Goal: Information Seeking & Learning: Learn about a topic

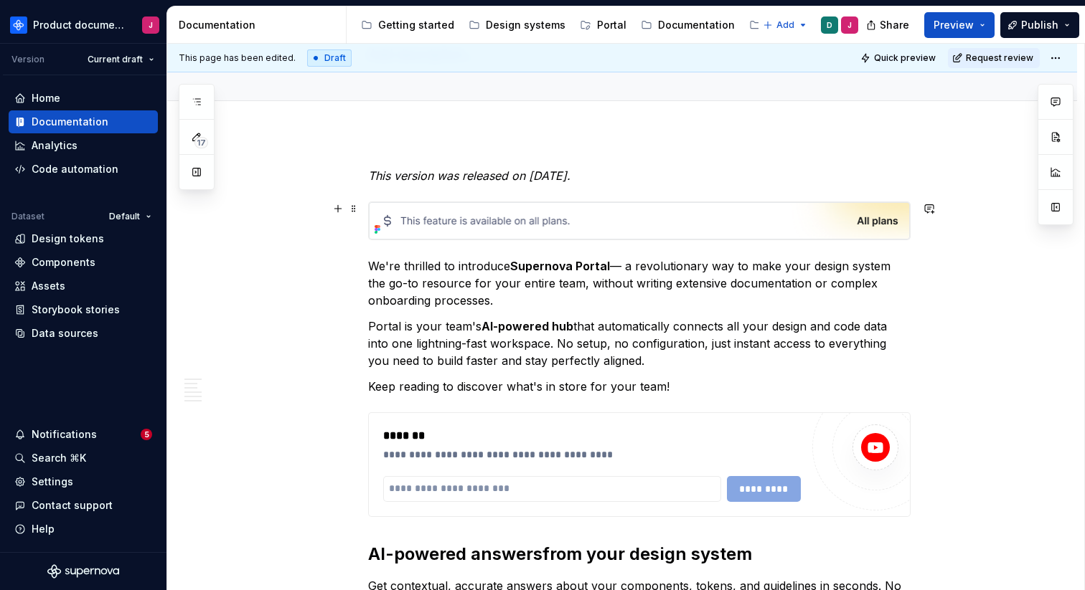
scroll to position [117, 0]
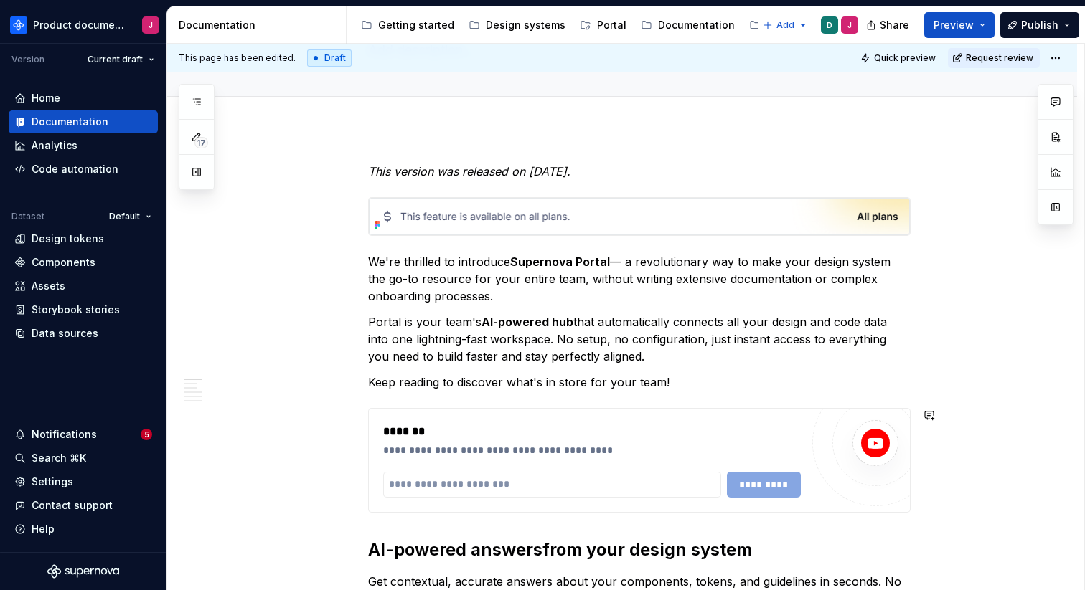
type textarea "*"
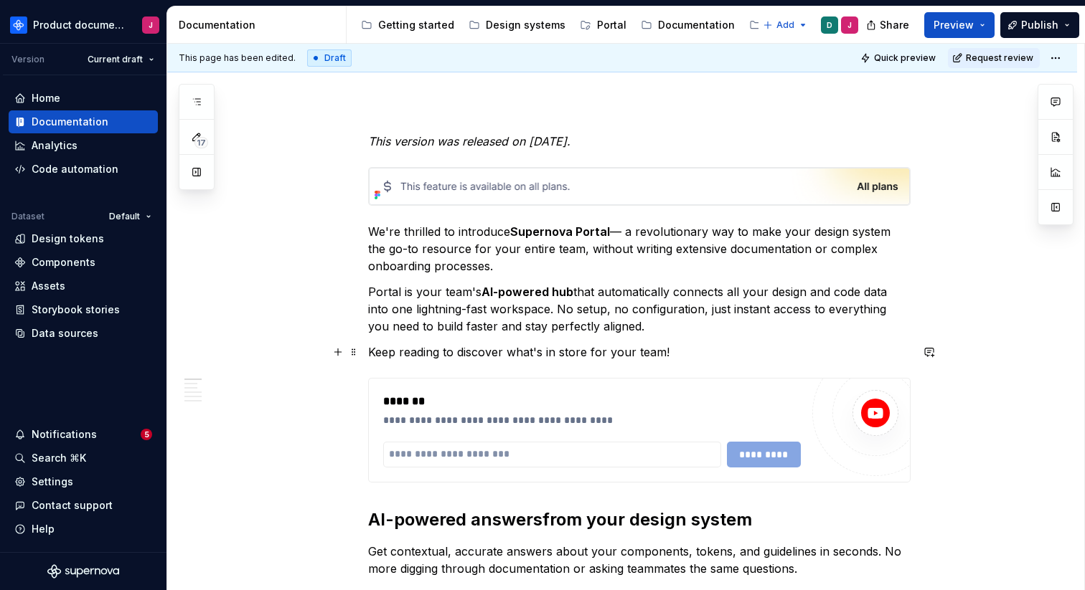
scroll to position [160, 0]
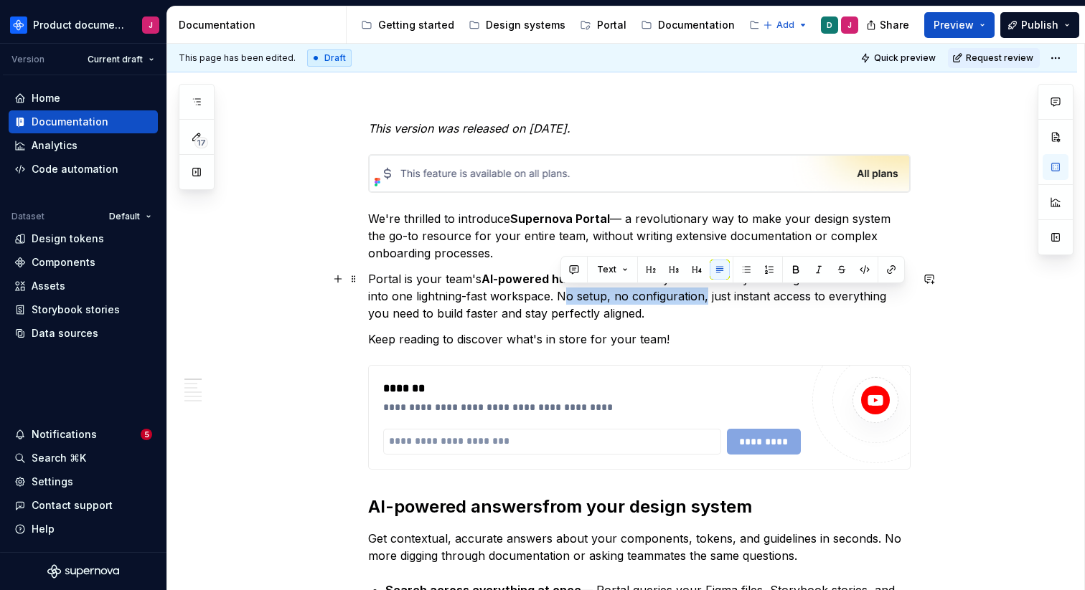
drag, startPoint x: 562, startPoint y: 296, endPoint x: 703, endPoint y: 303, distance: 140.8
click at [704, 303] on p "Portal is your team's AI-powered hub that automatically connects all your desig…" at bounding box center [639, 296] width 542 height 52
click at [935, 282] on button "button" at bounding box center [929, 279] width 20 height 20
drag, startPoint x: 563, startPoint y: 301, endPoint x: 706, endPoint y: 304, distance: 142.8
click at [706, 304] on p "Portal is your team's AI-powered hub that automatically connects all your desig…" at bounding box center [639, 296] width 542 height 52
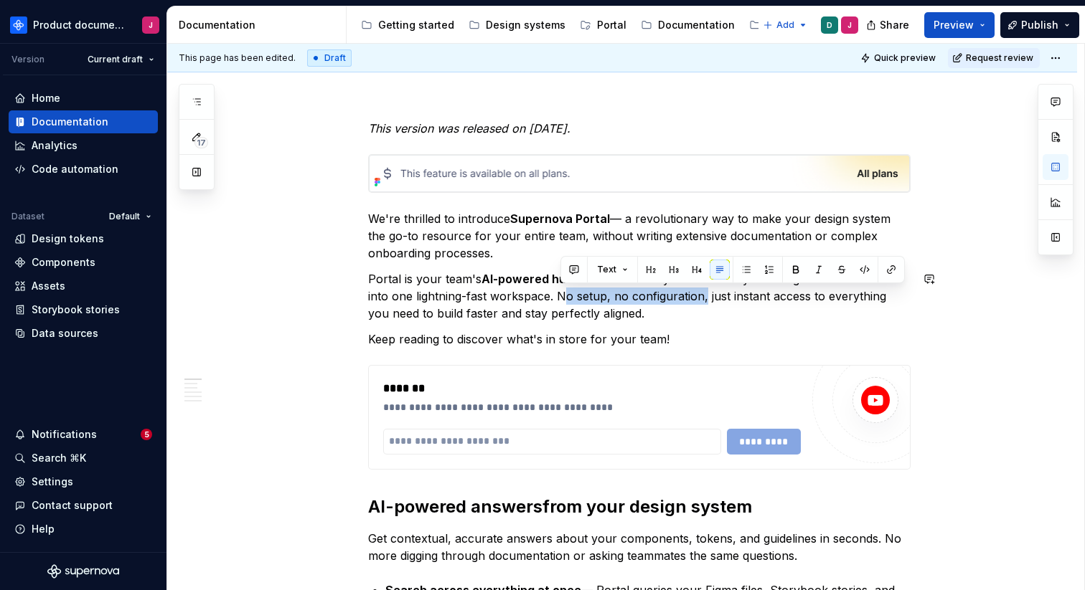
copy p "No setup, no configuration"
click at [932, 284] on button "button" at bounding box center [929, 279] width 20 height 20
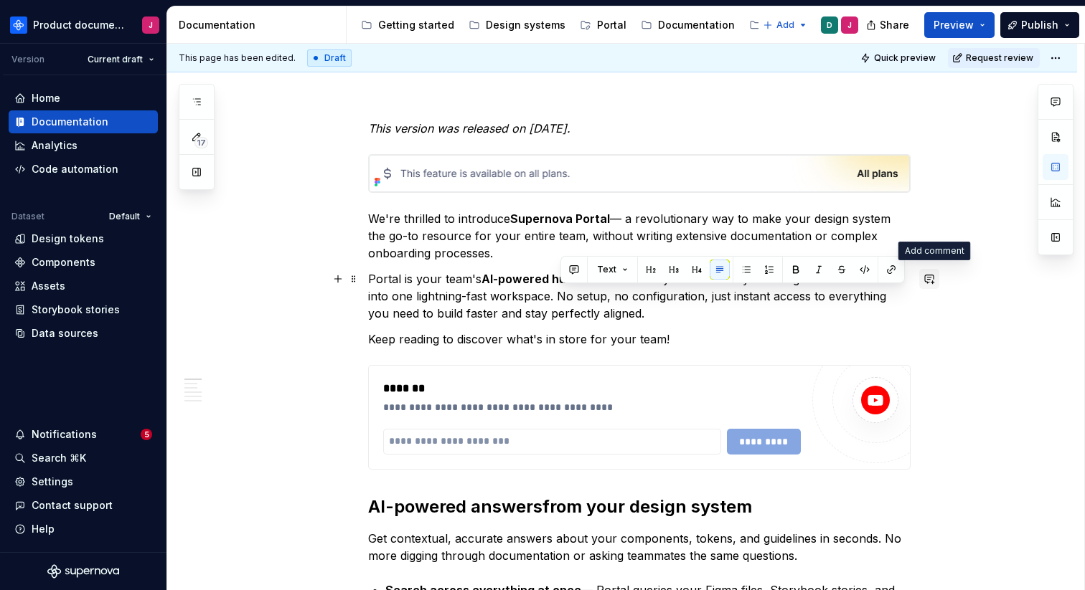
click at [933, 284] on button "button" at bounding box center [929, 279] width 20 height 20
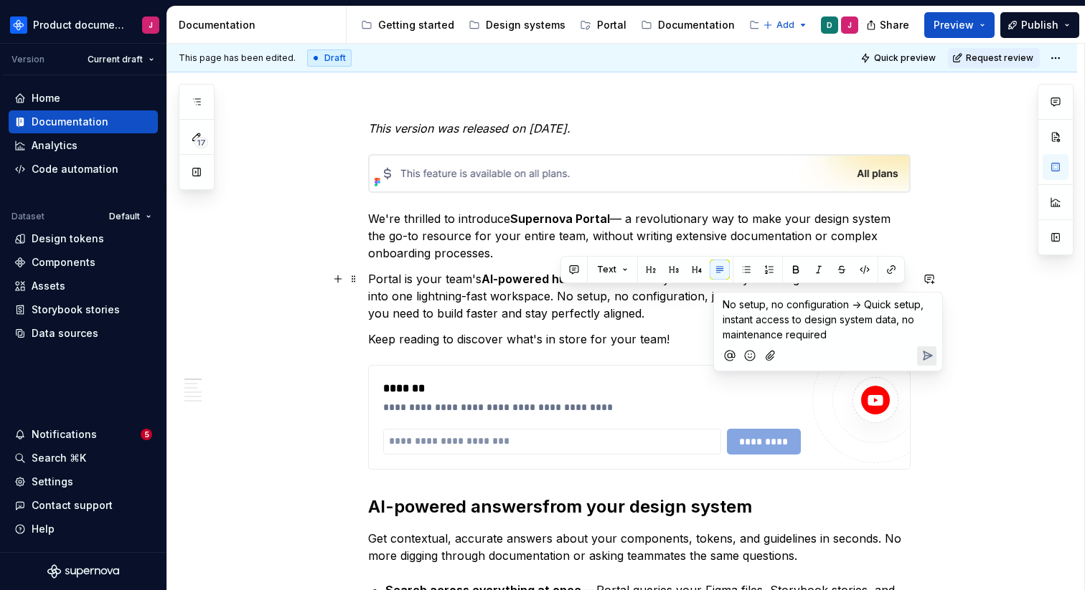
drag, startPoint x: 907, startPoint y: 332, endPoint x: 685, endPoint y: 290, distance: 226.4
click at [685, 290] on body "Product documentation J Version Current draft Home Documentation Analytics Code…" at bounding box center [542, 295] width 1085 height 590
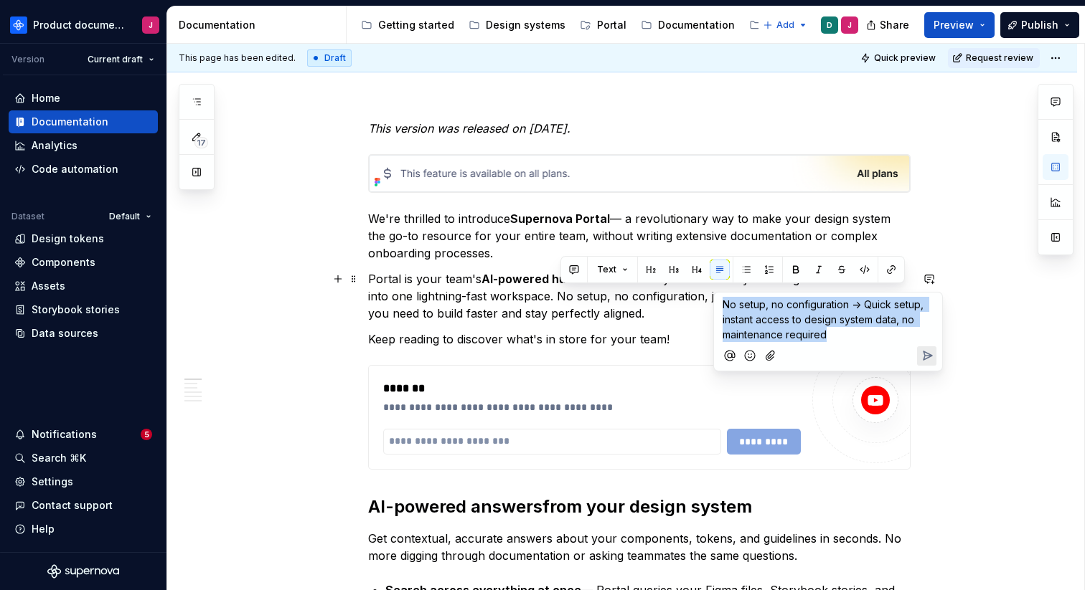
copy span "No setup, no configuration -> Quick setup, instant access to design system data…"
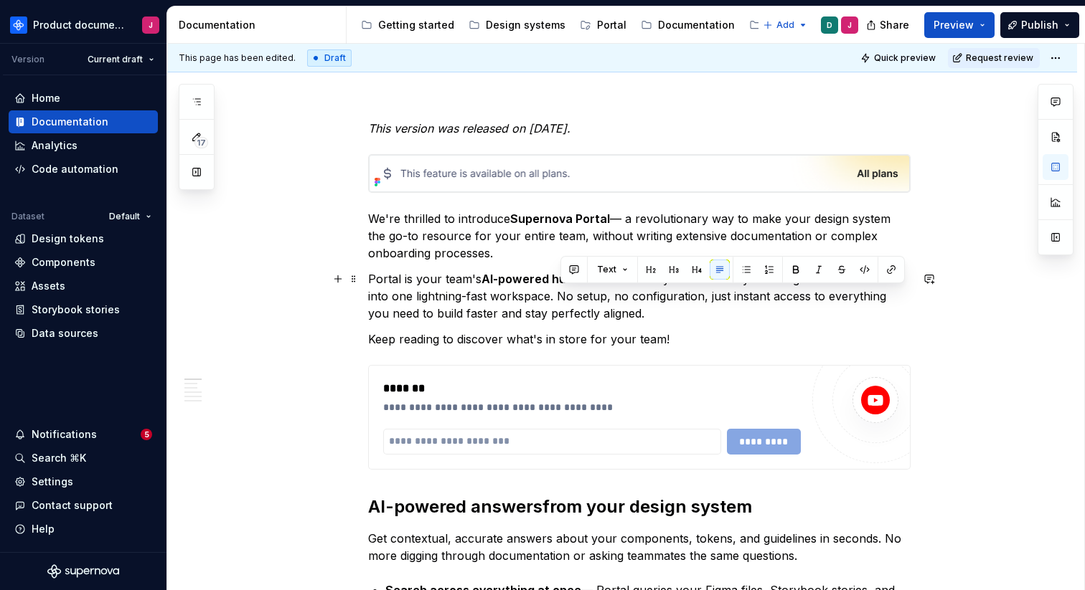
click at [750, 298] on p "Portal is your team's AI-powered hub that automatically connects all your desig…" at bounding box center [639, 296] width 542 height 52
click at [933, 283] on button "button" at bounding box center [929, 279] width 20 height 20
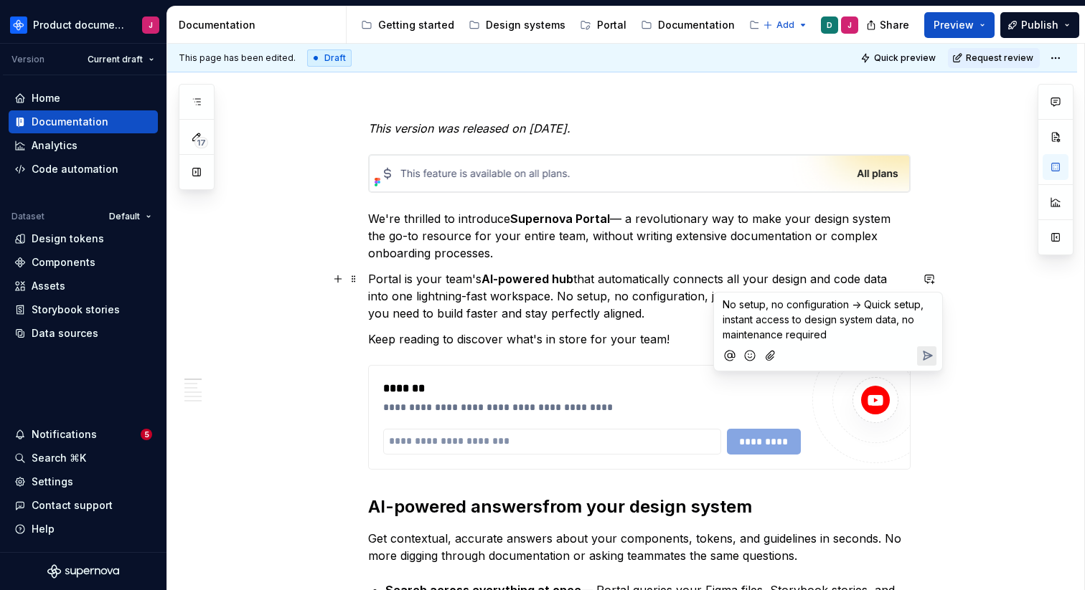
click at [791, 318] on span "No setup, no configuration -> Quick setup, instant access to design system data…" at bounding box center [824, 319] width 204 height 42
drag, startPoint x: 803, startPoint y: 318, endPoint x: 901, endPoint y: 330, distance: 98.3
click at [901, 330] on p "No setup, no configuration -> Quick setup, instant access to design system data…" at bounding box center [827, 319] width 211 height 45
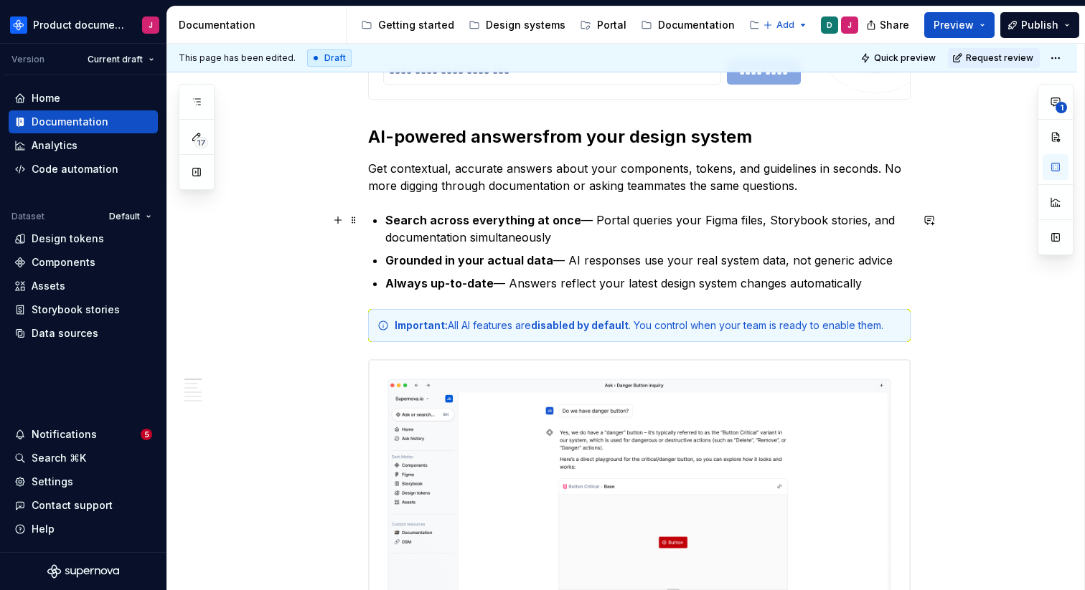
scroll to position [547, 0]
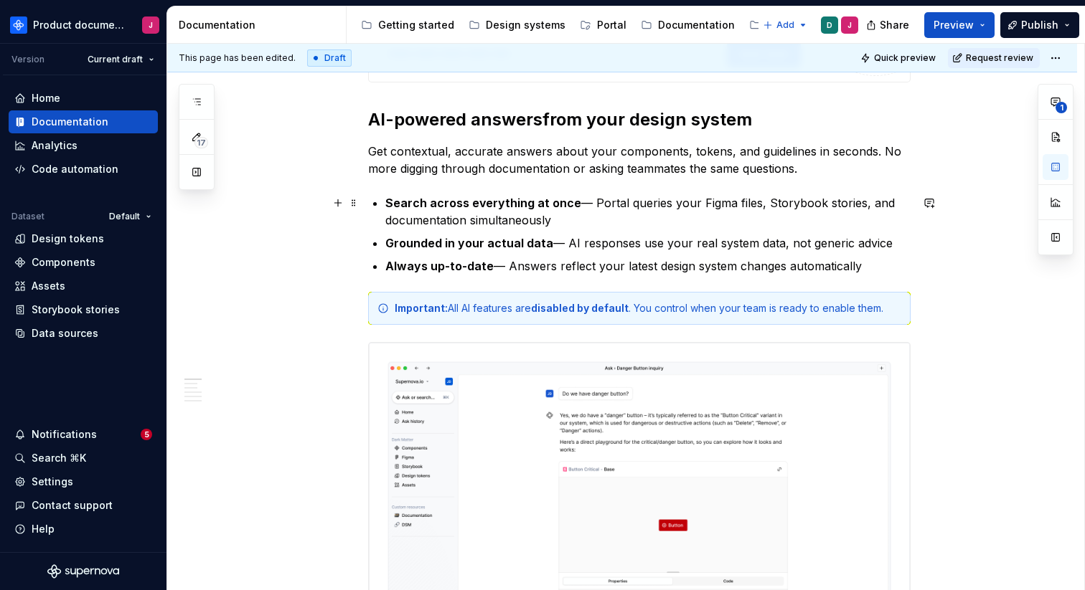
click at [504, 205] on strong "Search across everything at once" at bounding box center [483, 203] width 196 height 14
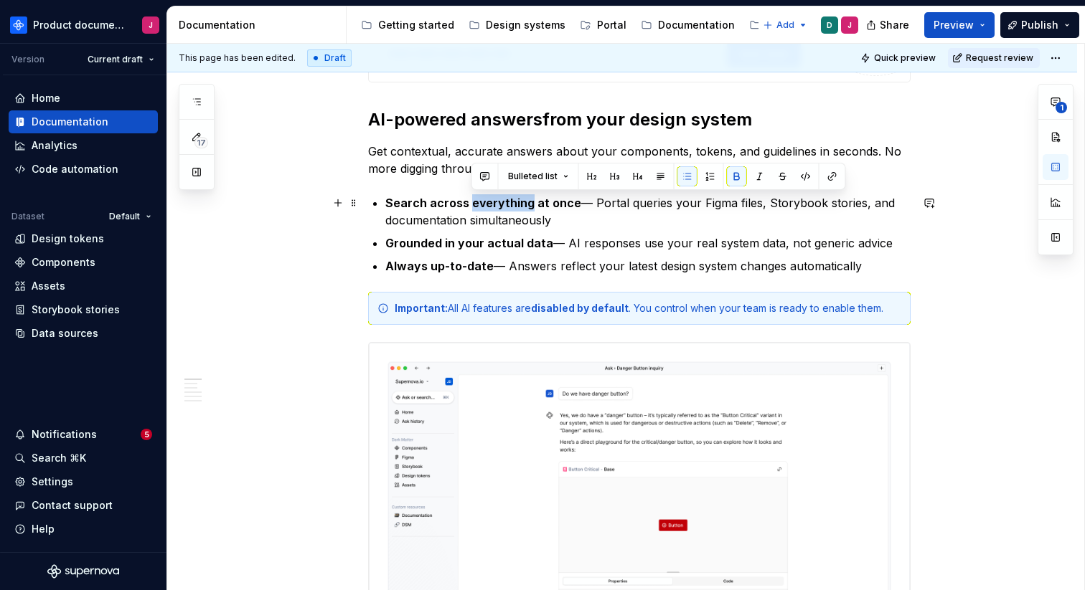
click at [504, 205] on strong "Search across everything at once" at bounding box center [483, 203] width 196 height 14
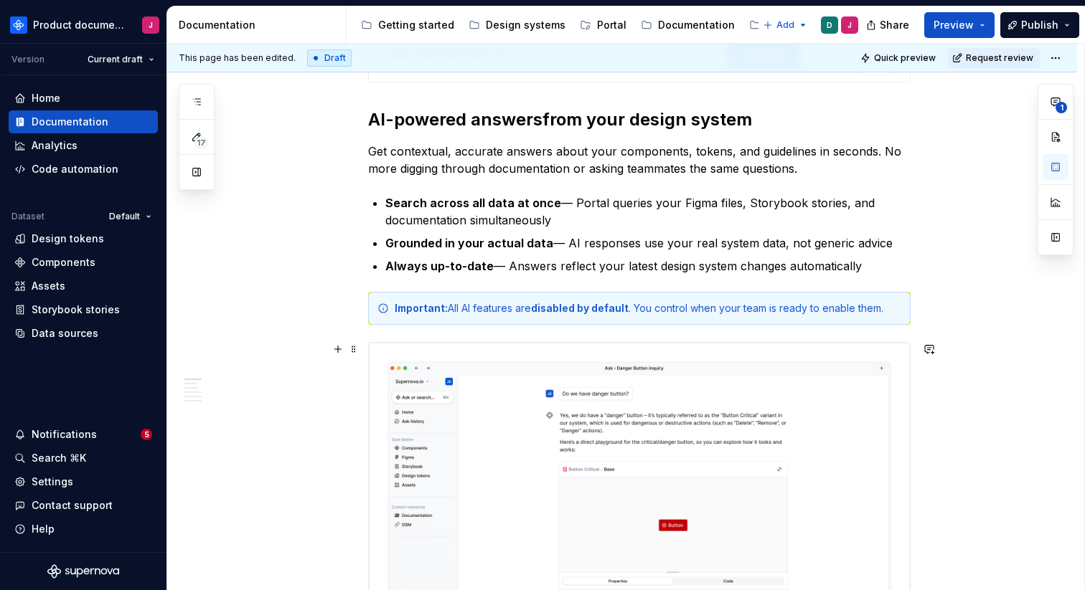
type textarea "*"
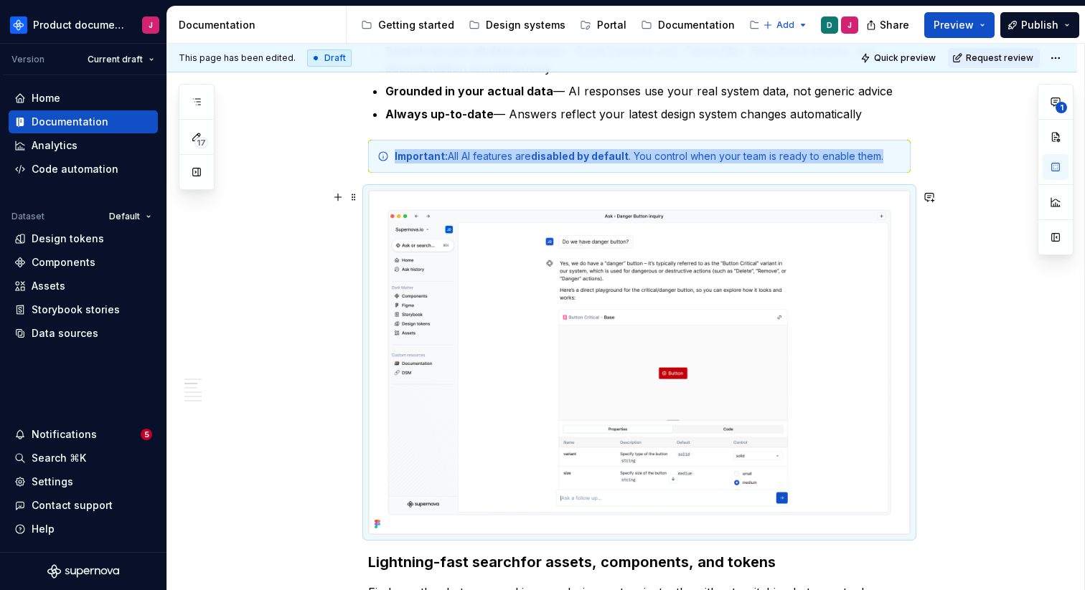
scroll to position [702, 0]
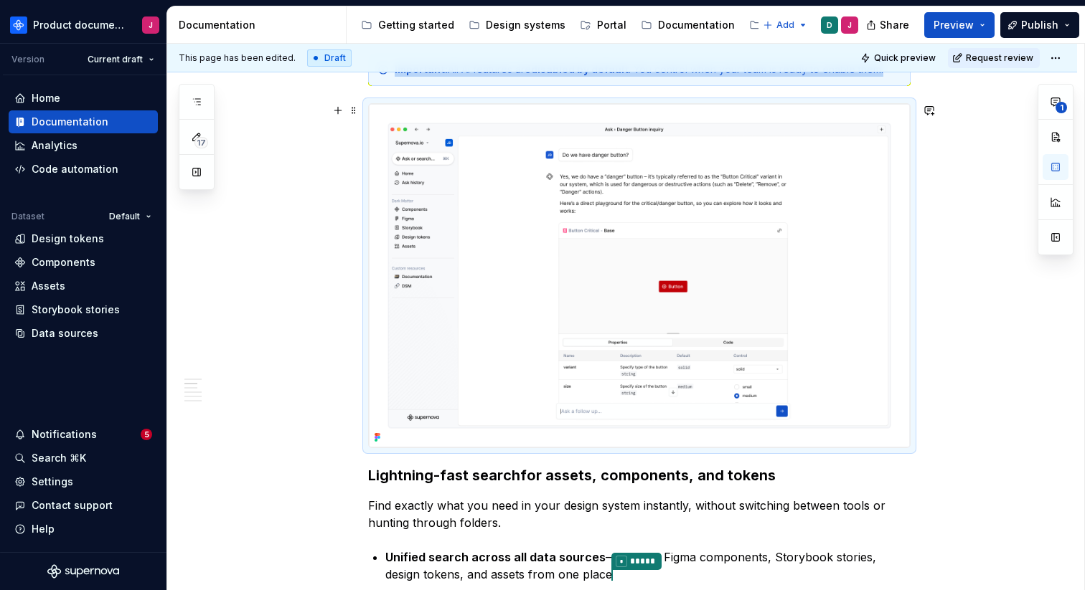
scroll to position [661, 0]
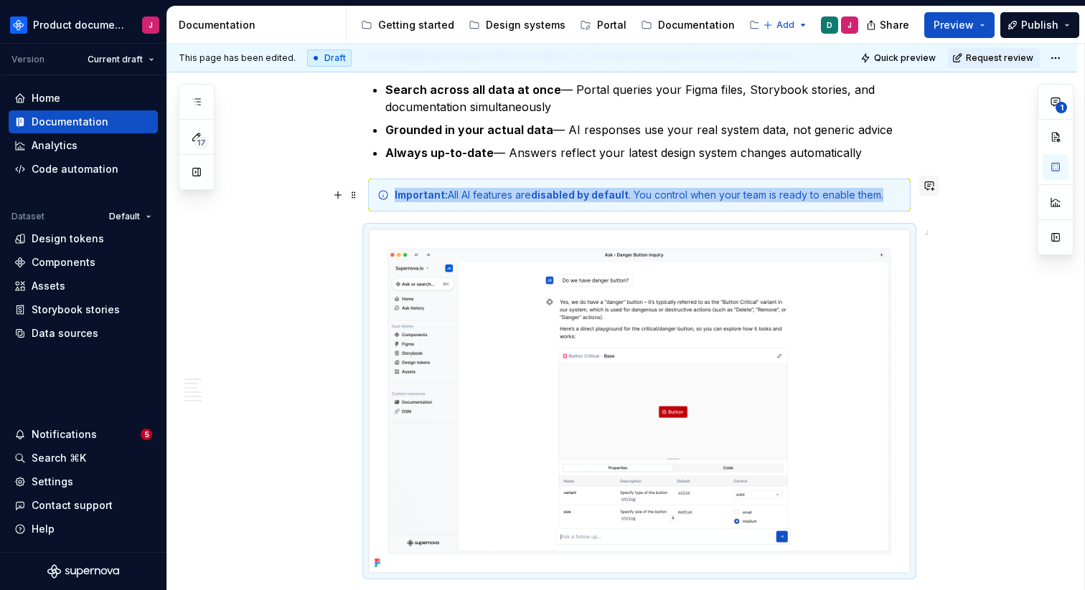
click at [928, 189] on button "button" at bounding box center [929, 186] width 20 height 20
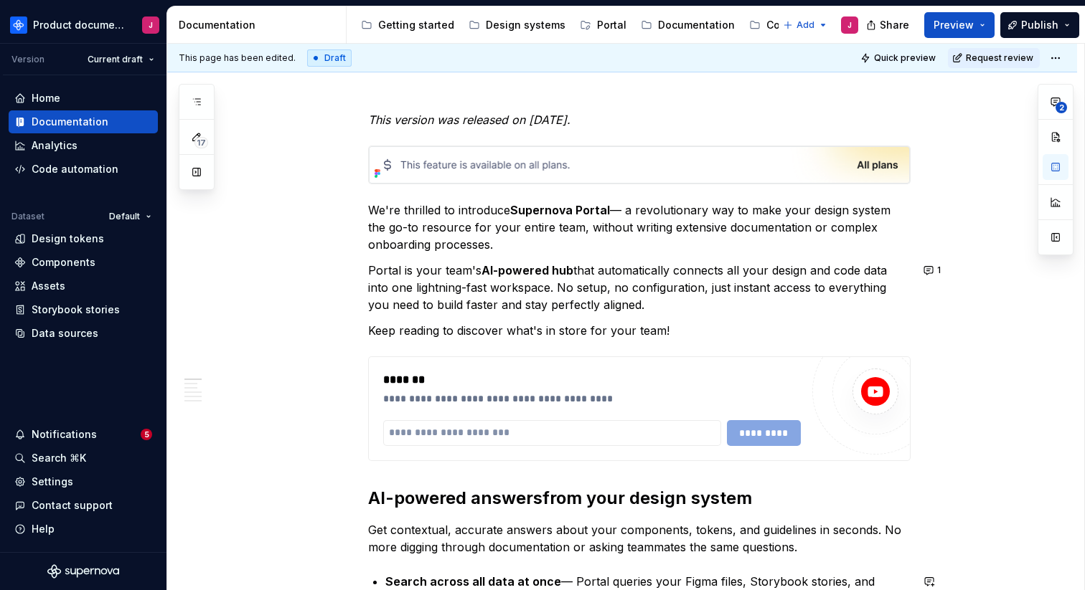
scroll to position [147, 0]
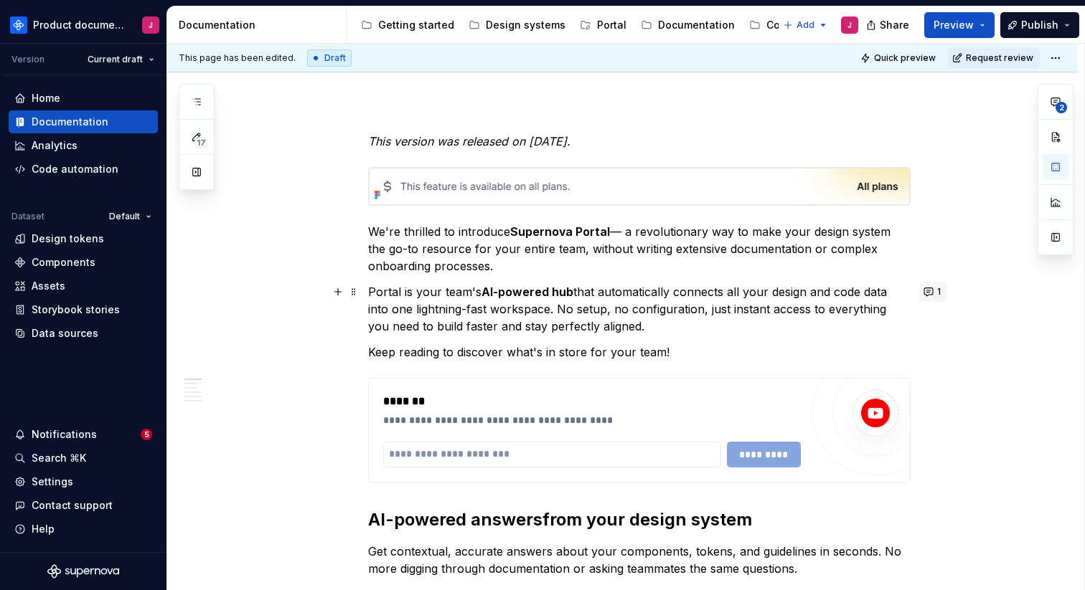
click at [935, 293] on button "1" at bounding box center [933, 292] width 28 height 20
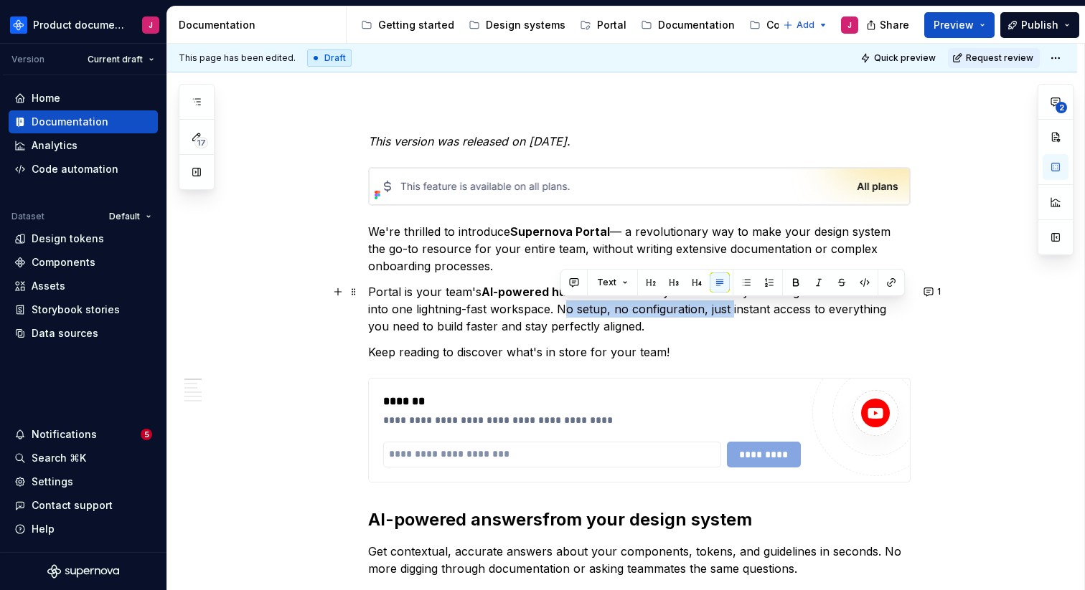
drag, startPoint x: 563, startPoint y: 312, endPoint x: 730, endPoint y: 316, distance: 166.5
click at [730, 316] on p "Portal is your team's AI-powered hub that automatically connects all your desig…" at bounding box center [639, 309] width 542 height 52
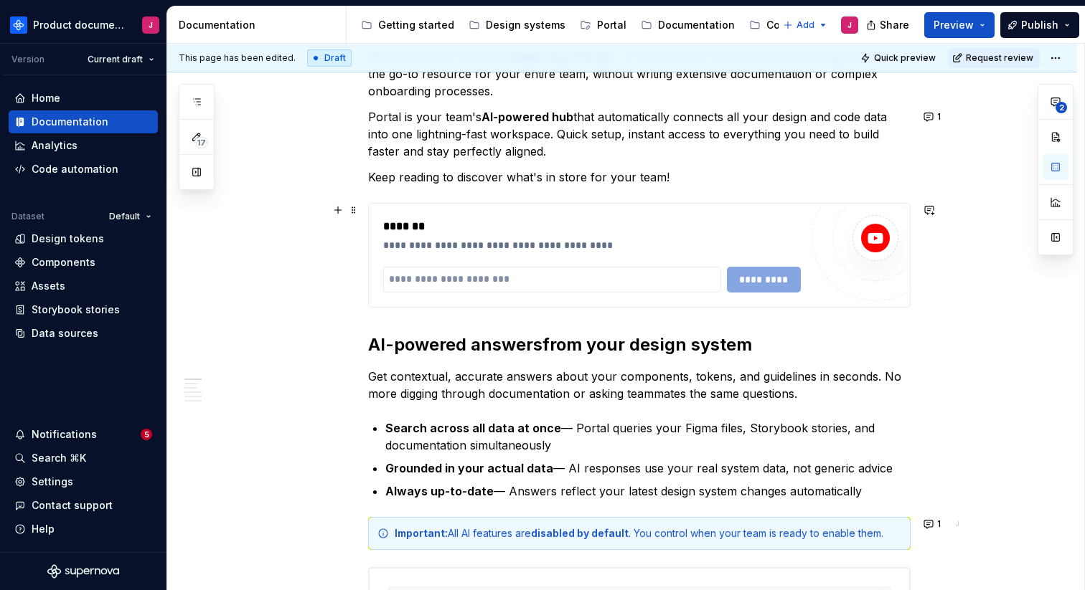
scroll to position [80, 0]
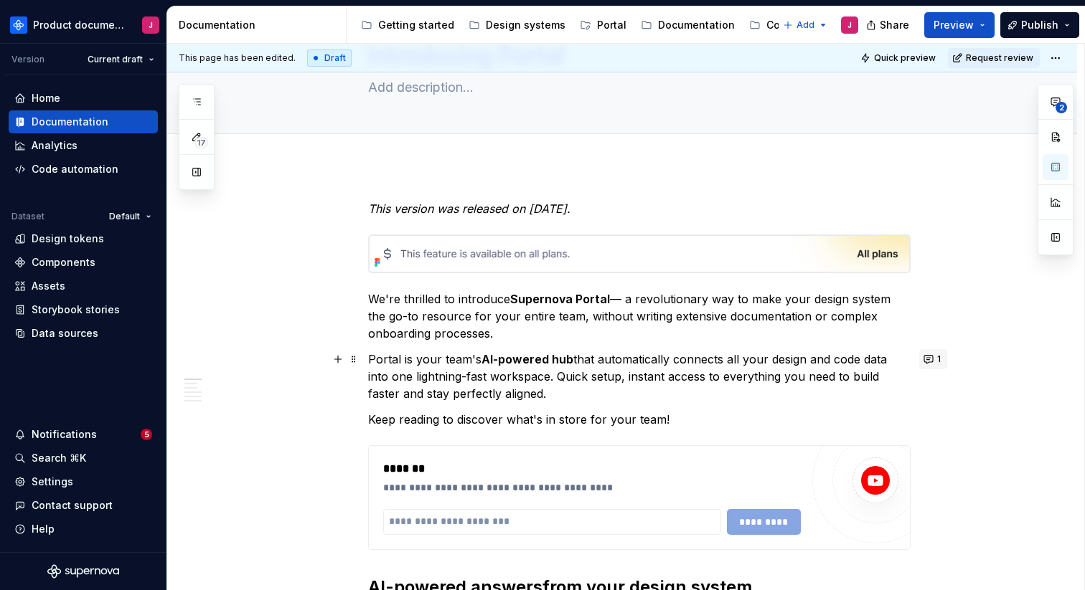
click at [930, 358] on button "1" at bounding box center [933, 359] width 28 height 20
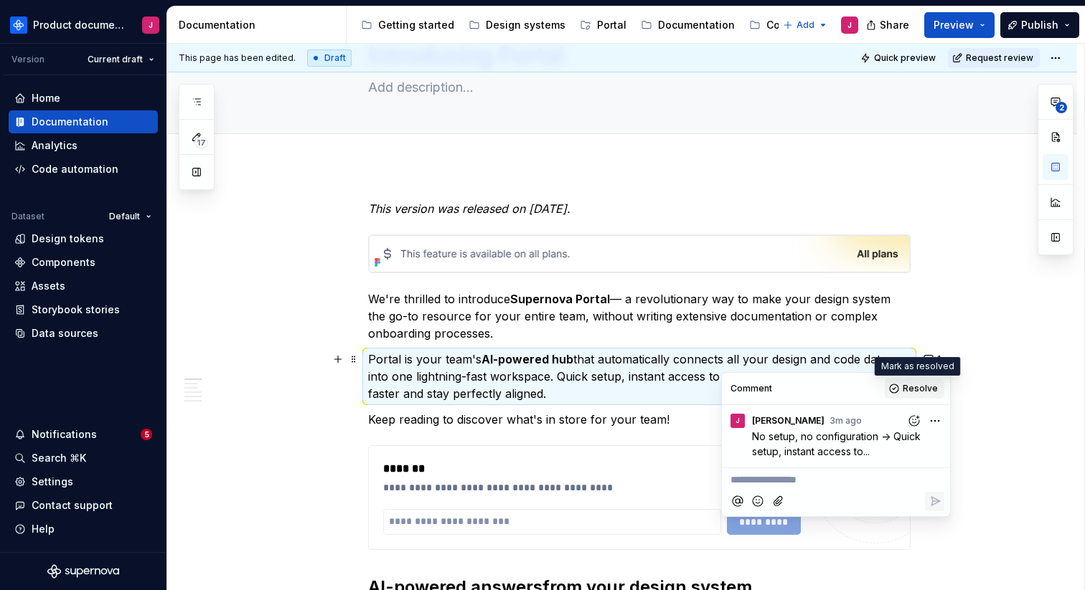
click at [902, 394] on button "Resolve" at bounding box center [915, 389] width 60 height 20
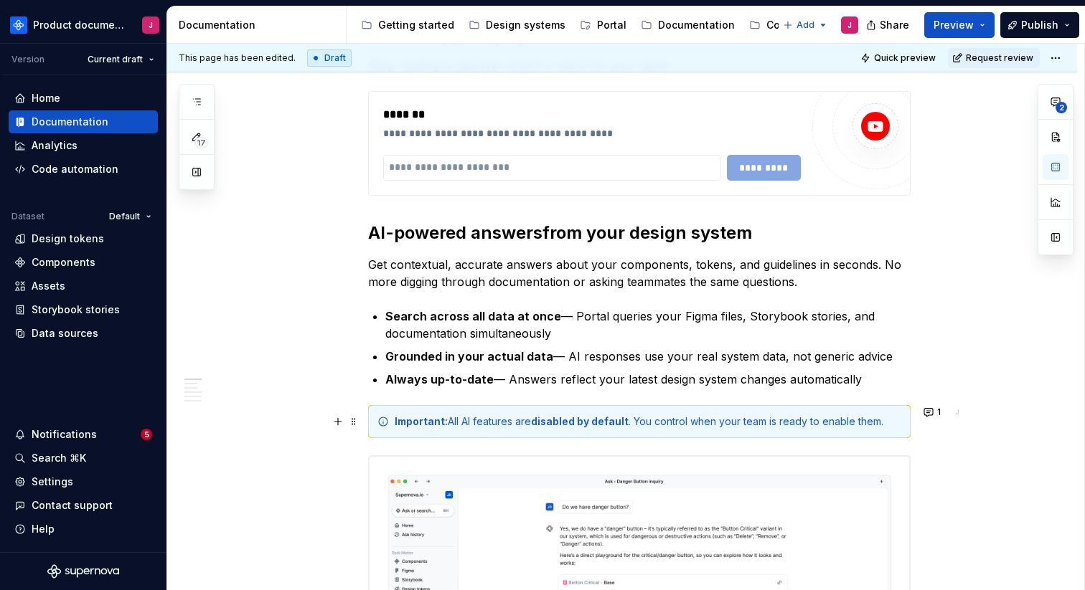
scroll to position [447, 0]
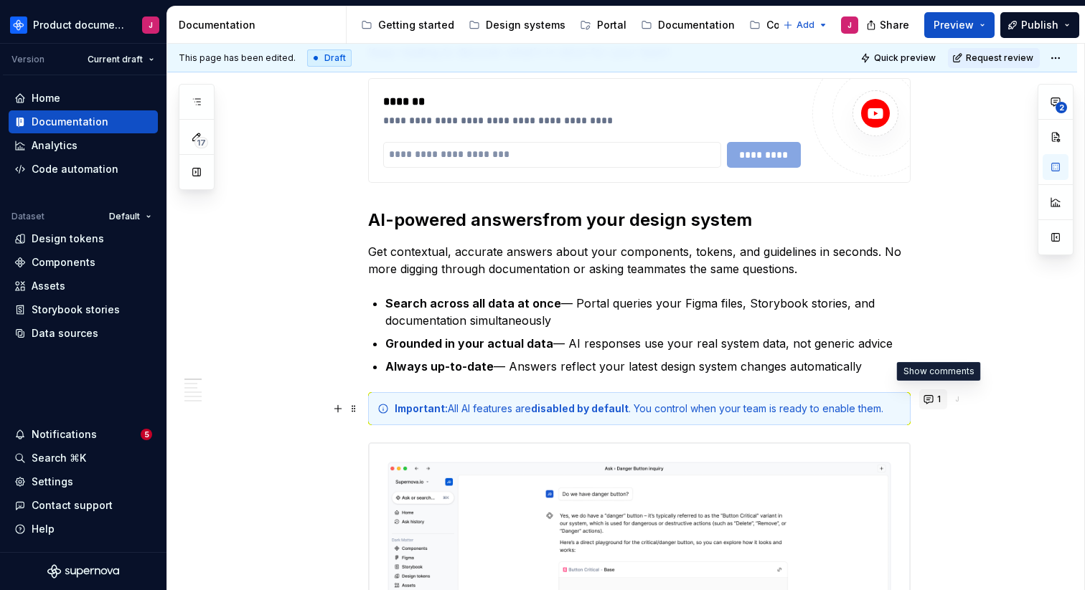
click at [938, 402] on button "1" at bounding box center [933, 400] width 28 height 20
click at [453, 409] on div "Important: All AI features are disabled by default . You control when your team…" at bounding box center [648, 409] width 506 height 14
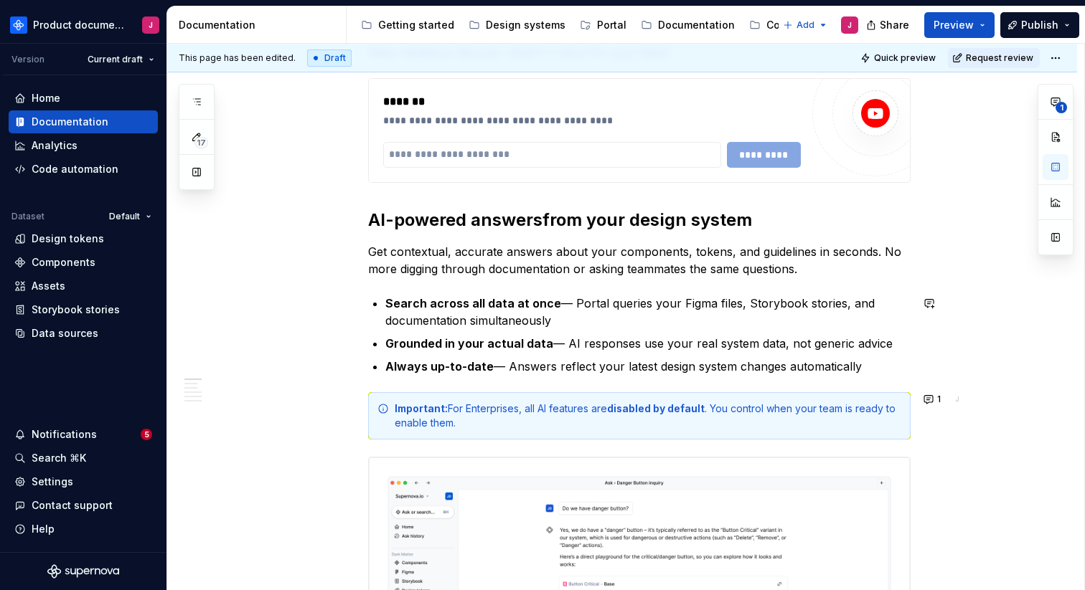
click at [522, 410] on div "Important: For Enterprises, all AI features are disabled by default . You contr…" at bounding box center [648, 416] width 506 height 29
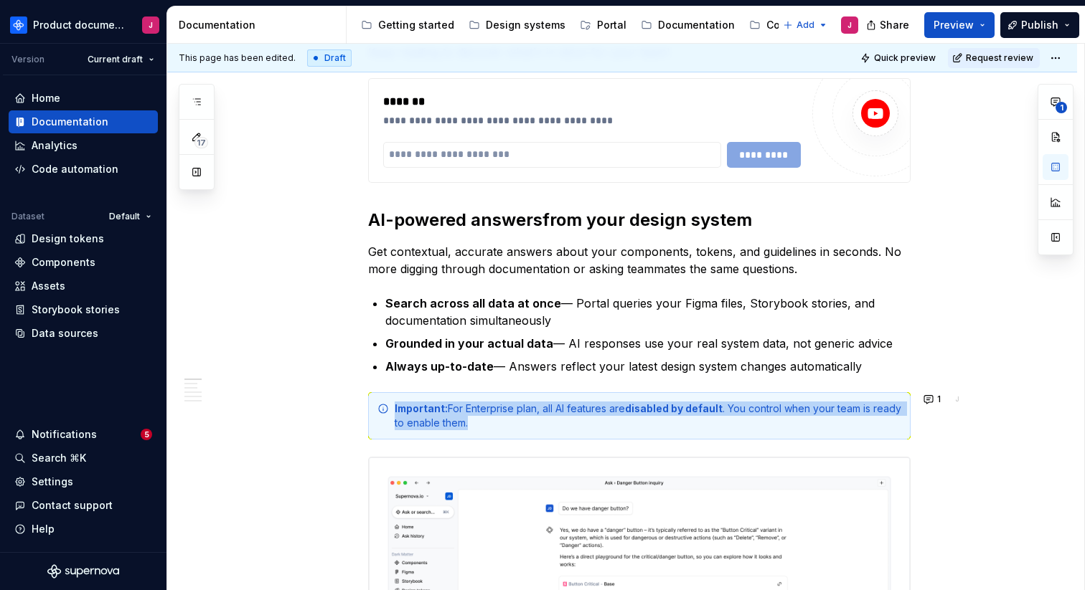
scroll to position [658, 0]
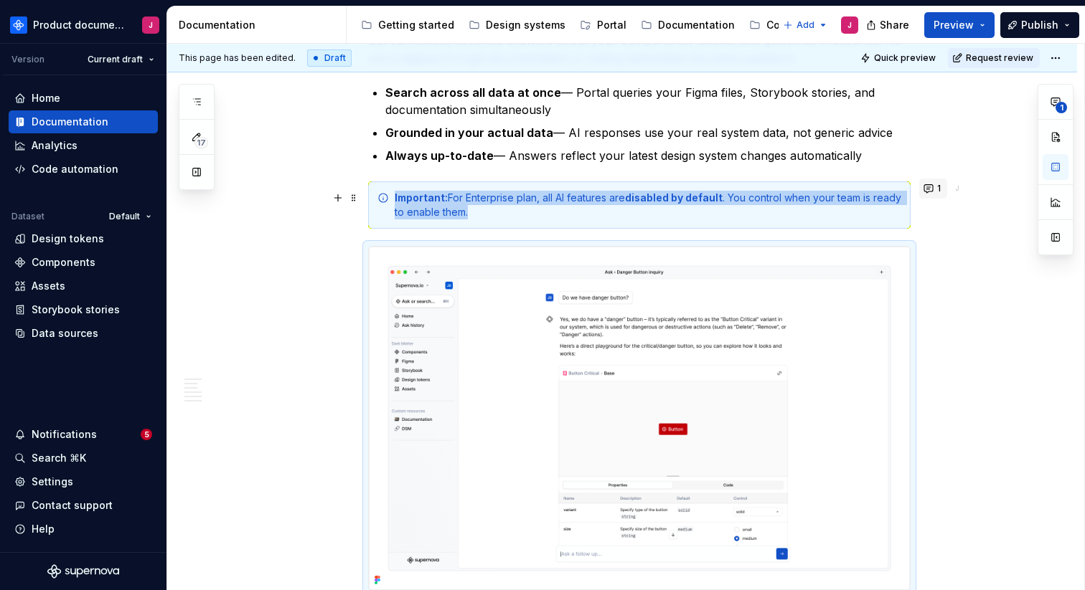
click at [933, 182] on button "1" at bounding box center [933, 189] width 28 height 20
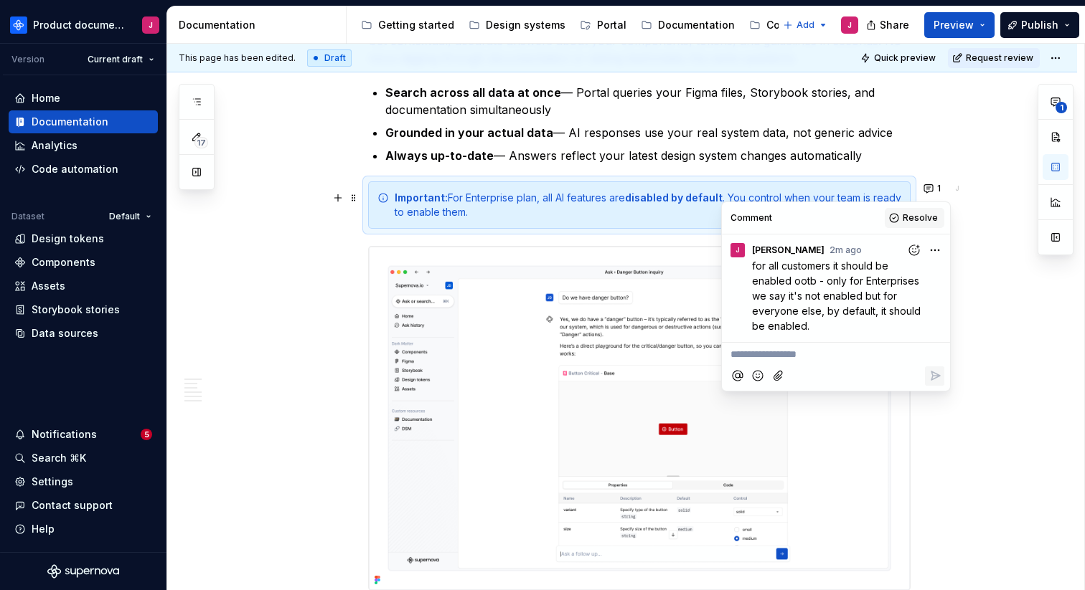
click at [911, 219] on span "Resolve" at bounding box center [919, 217] width 35 height 11
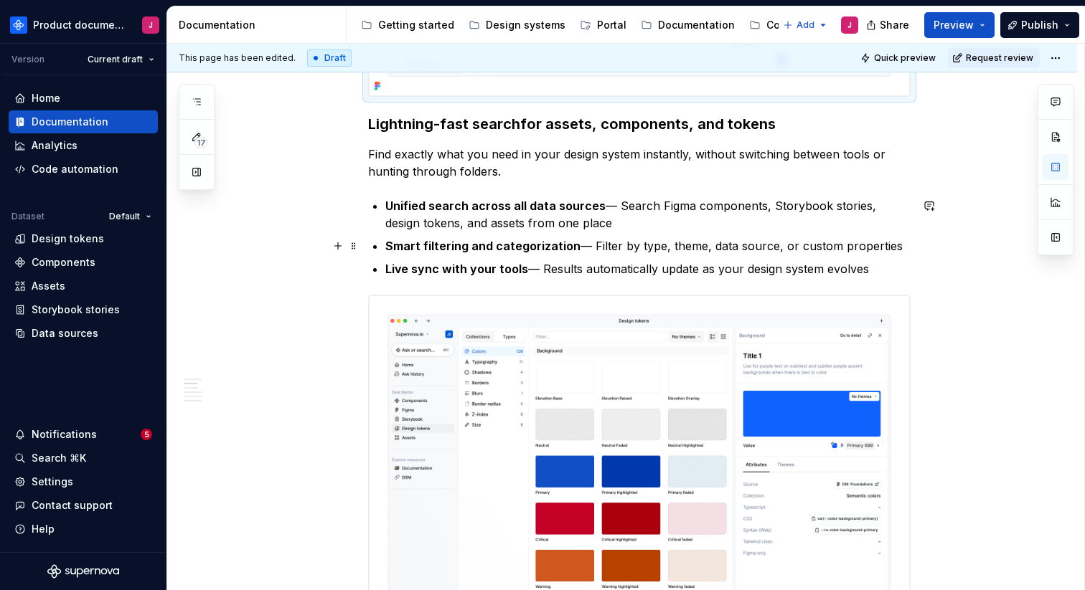
scroll to position [1045, 0]
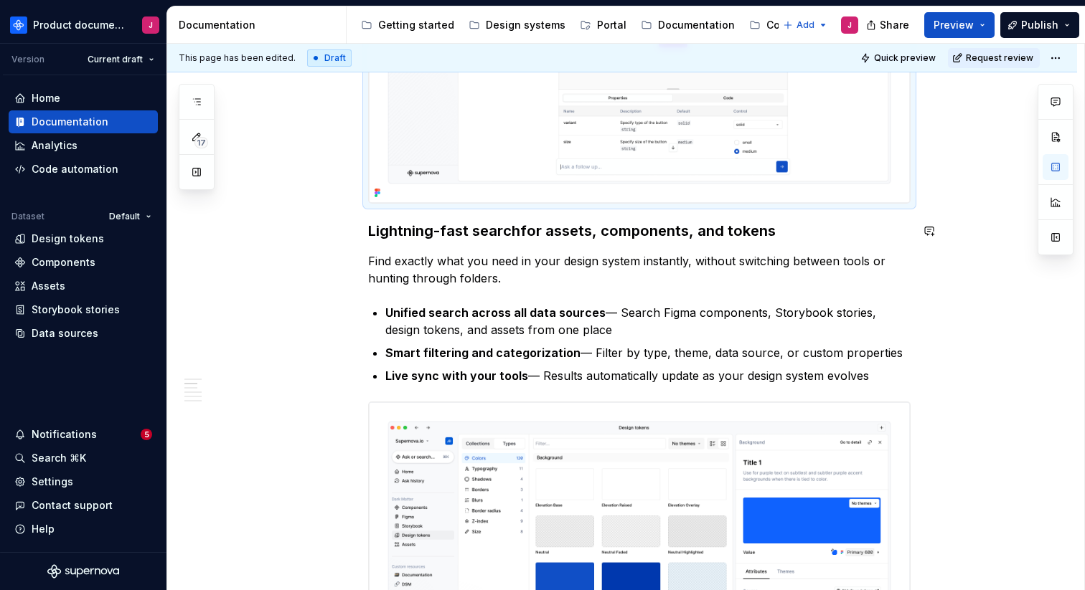
type textarea "*"
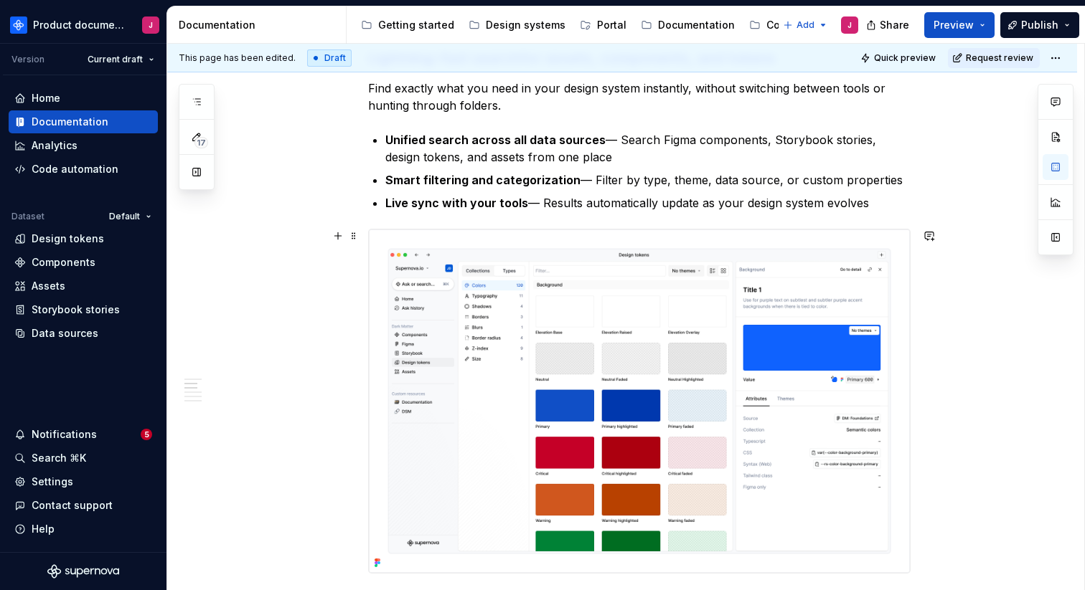
scroll to position [1191, 0]
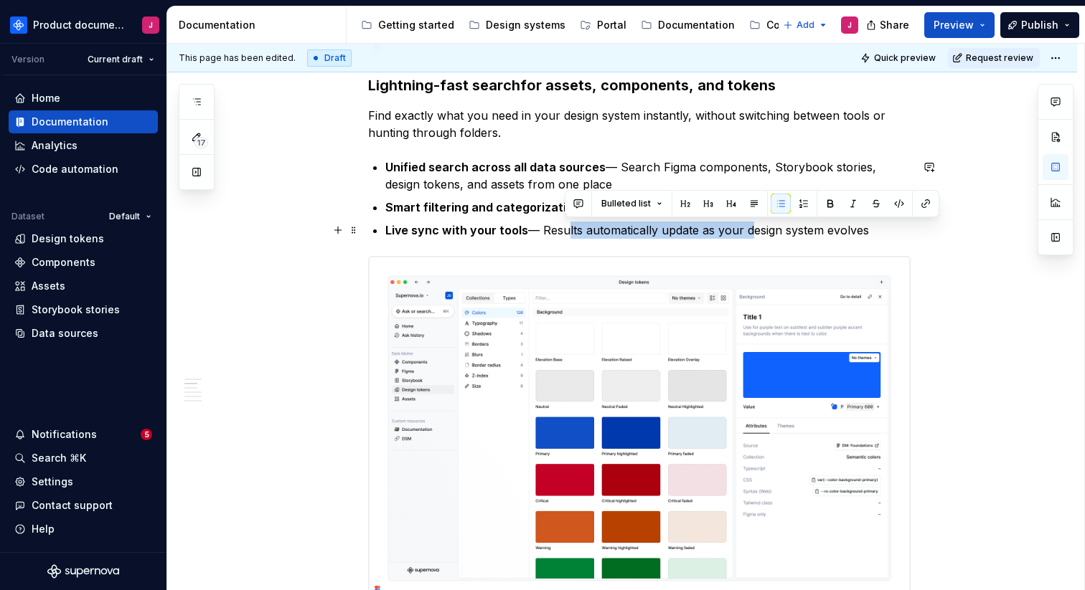
drag, startPoint x: 564, startPoint y: 232, endPoint x: 749, endPoint y: 234, distance: 185.1
click at [749, 234] on p "Live sync with your tools — Results automatically update as your design system …" at bounding box center [647, 230] width 525 height 17
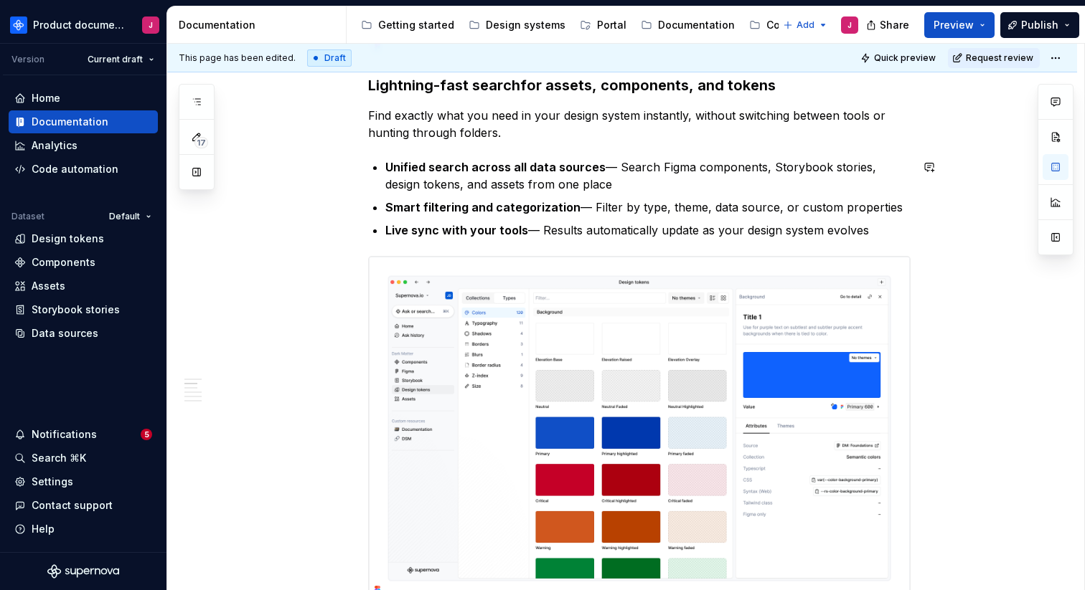
click at [760, 242] on div "**********" at bounding box center [639, 384] width 542 height 2590
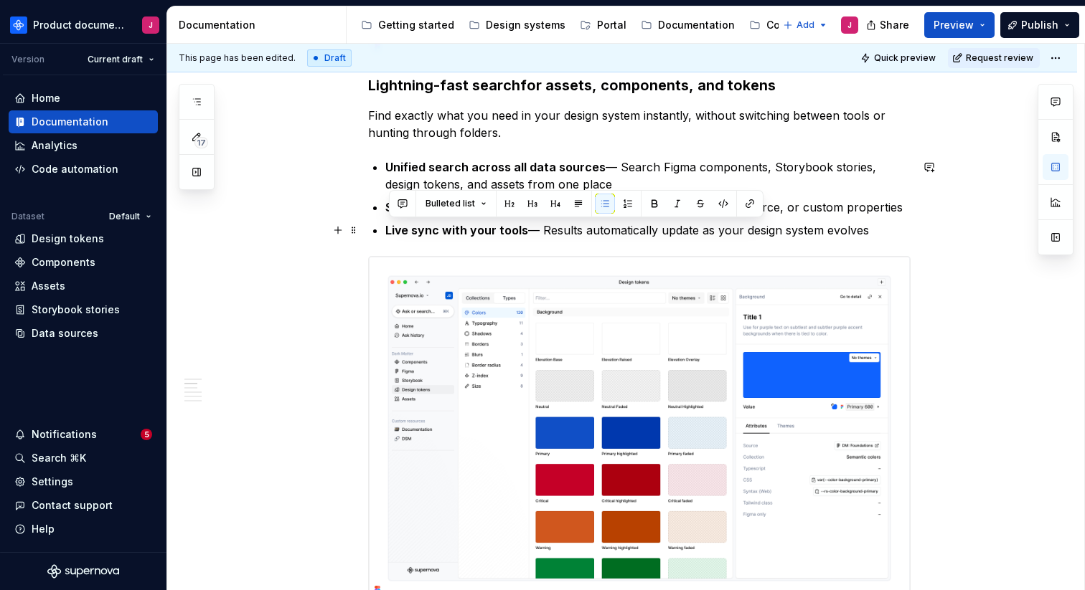
drag, startPoint x: 388, startPoint y: 232, endPoint x: 872, endPoint y: 232, distance: 483.5
click at [872, 232] on p "Live sync with your tools — Results automatically update as your design system …" at bounding box center [647, 230] width 525 height 17
click at [897, 232] on p "Live sync with your tools — Results automatically update as your design system …" at bounding box center [647, 230] width 525 height 17
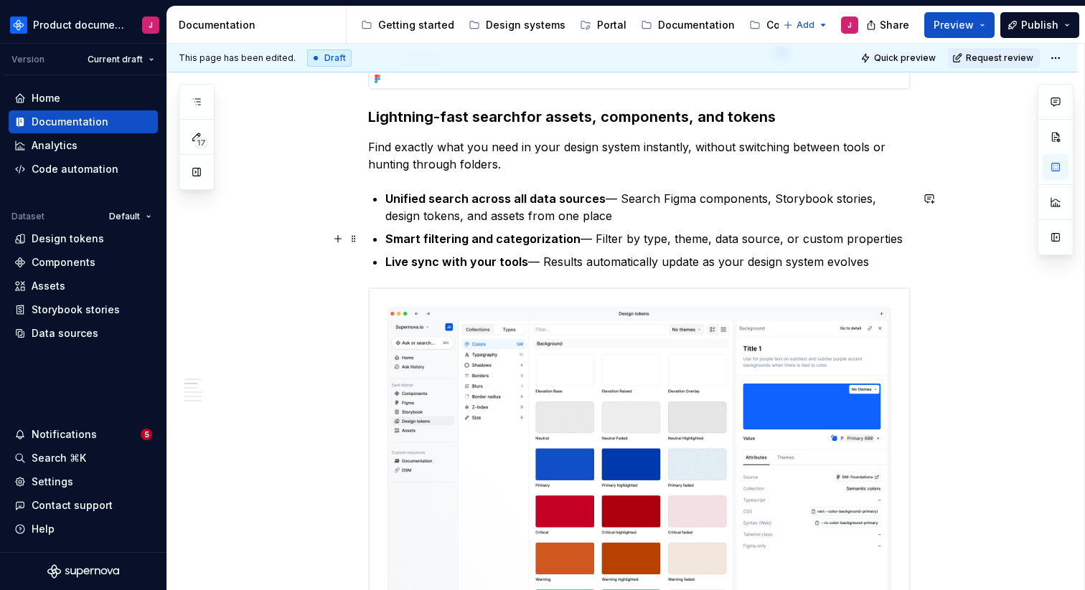
scroll to position [1159, 0]
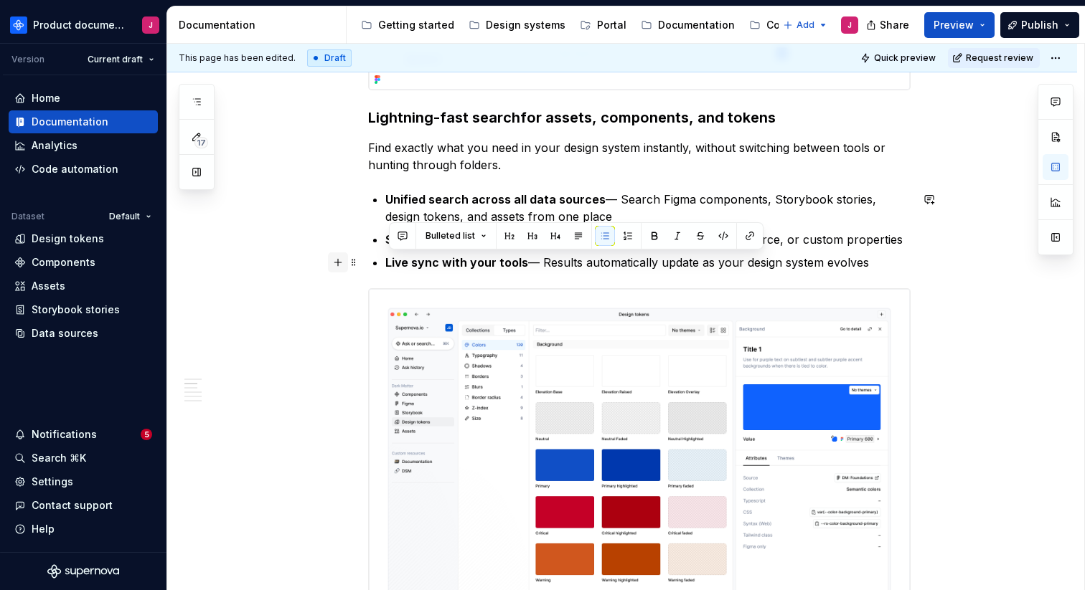
drag, startPoint x: 887, startPoint y: 263, endPoint x: 346, endPoint y: 260, distance: 540.9
click at [368, 259] on div "**********" at bounding box center [639, 425] width 542 height 2608
click at [885, 260] on p "Live sync with your tools — Results automatically update as your design system …" at bounding box center [647, 262] width 525 height 17
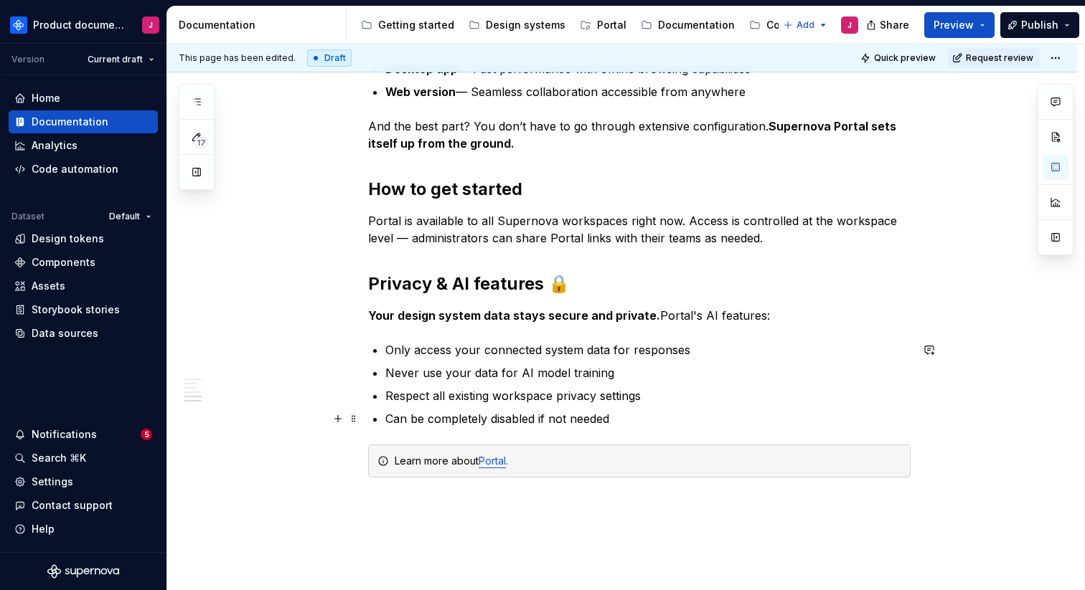
scroll to position [2369, 0]
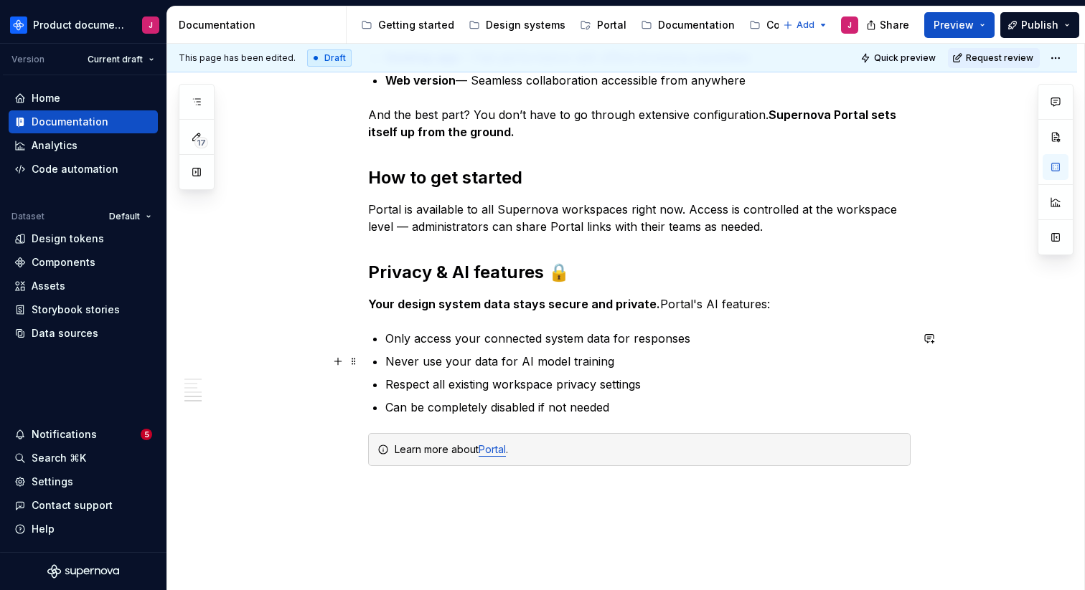
click at [624, 357] on p "Never use your data for AI model training" at bounding box center [647, 361] width 525 height 17
click at [648, 390] on p "Respect all existing workspace privacy settings" at bounding box center [647, 384] width 525 height 17
click at [631, 401] on p "Can be completely disabled if not needed" at bounding box center [647, 407] width 525 height 17
click at [700, 337] on p "Only access your connected system data for responses" at bounding box center [647, 338] width 525 height 17
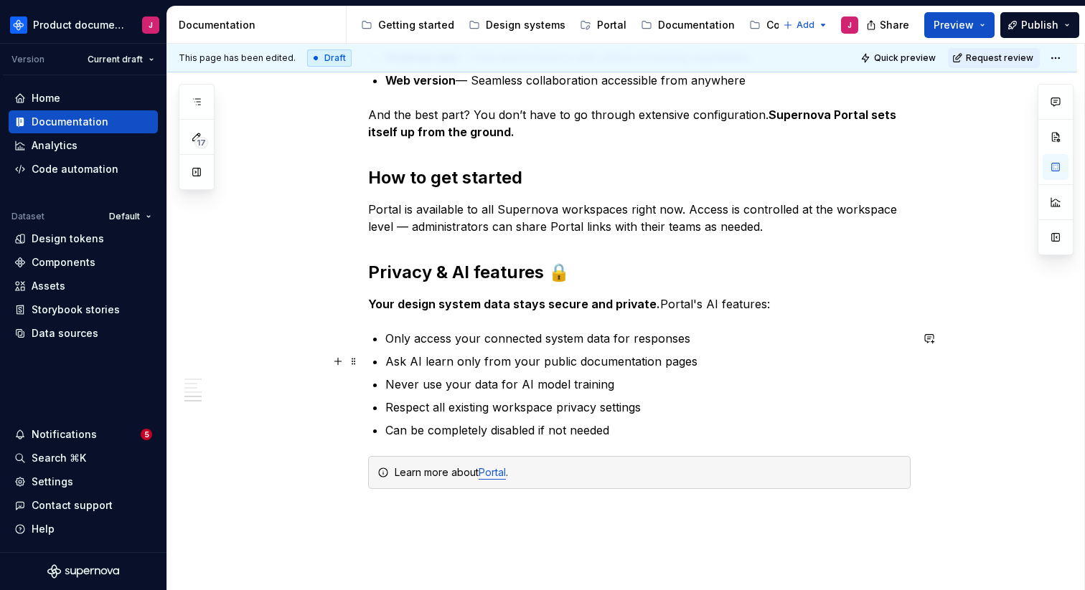
click at [547, 365] on p "Ask AI learn only from your public documentation pages" at bounding box center [647, 361] width 525 height 17
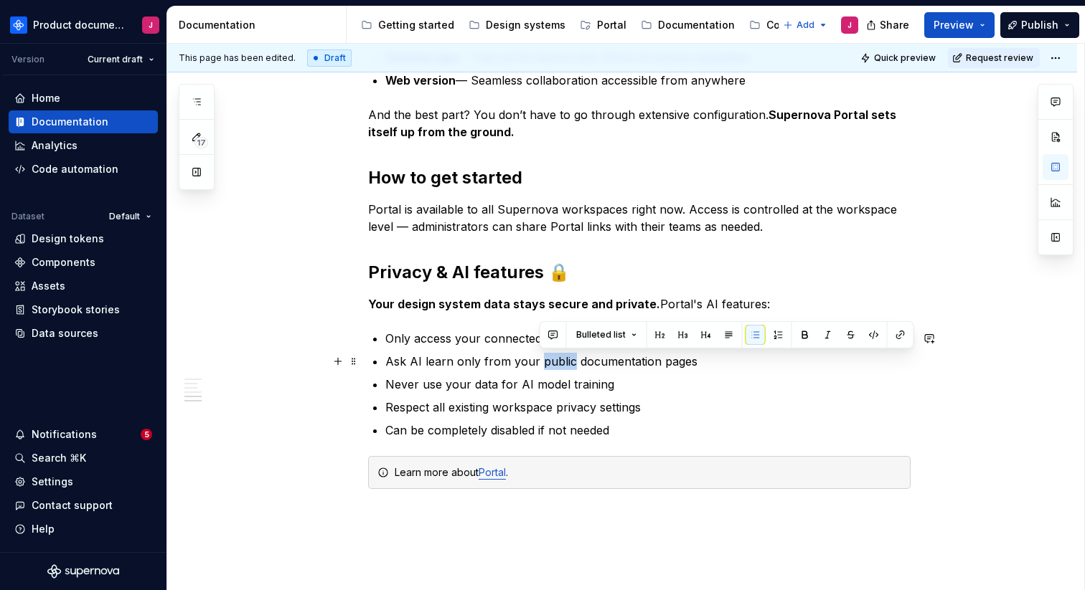
click at [547, 365] on p "Ask AI learn only from your public documentation pages" at bounding box center [647, 361] width 525 height 17
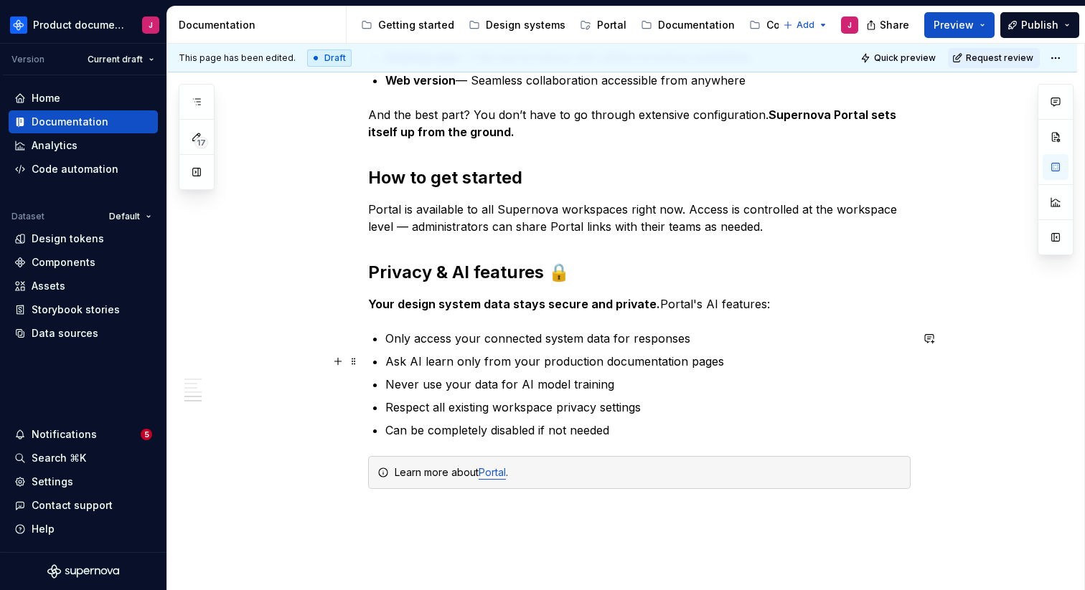
click at [722, 364] on p "Ask AI learn only from your production documentation pages" at bounding box center [647, 361] width 525 height 17
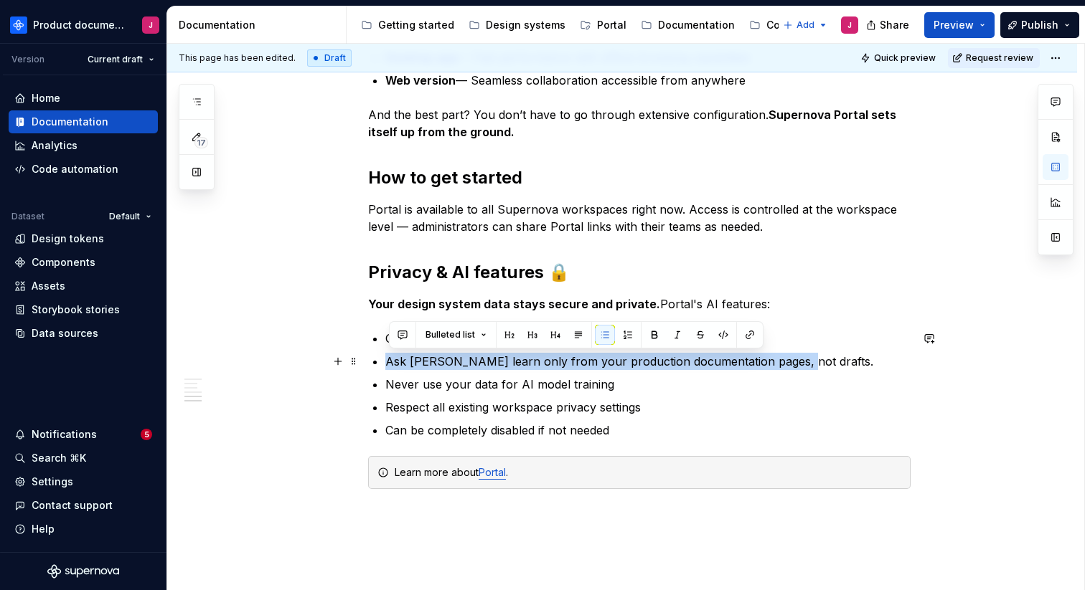
drag, startPoint x: 810, startPoint y: 354, endPoint x: 384, endPoint y: 364, distance: 426.2
click at [932, 343] on button "button" at bounding box center [929, 339] width 20 height 20
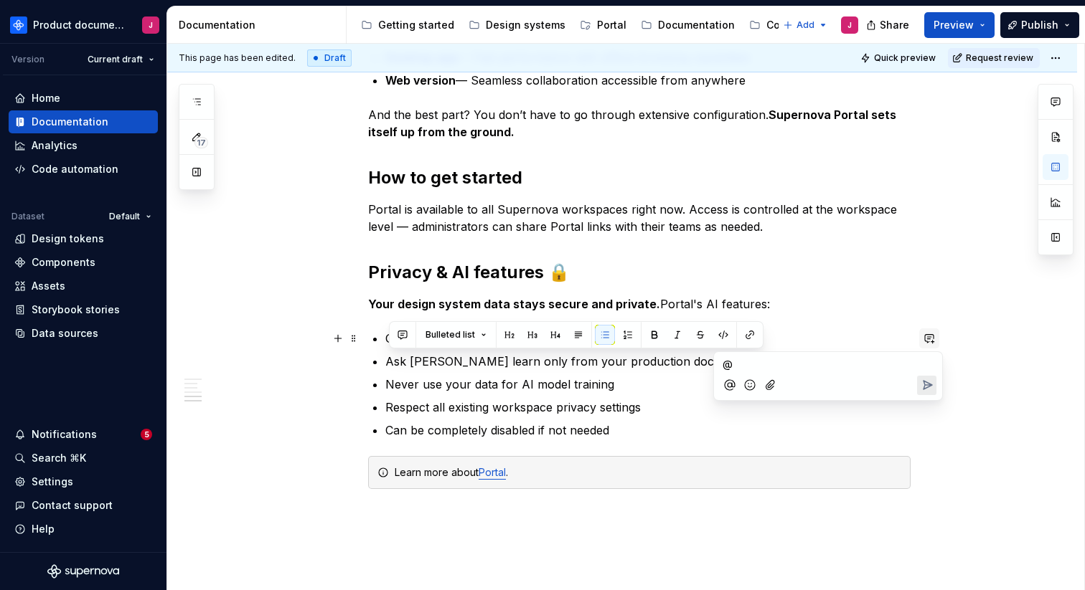
type textarea "*"
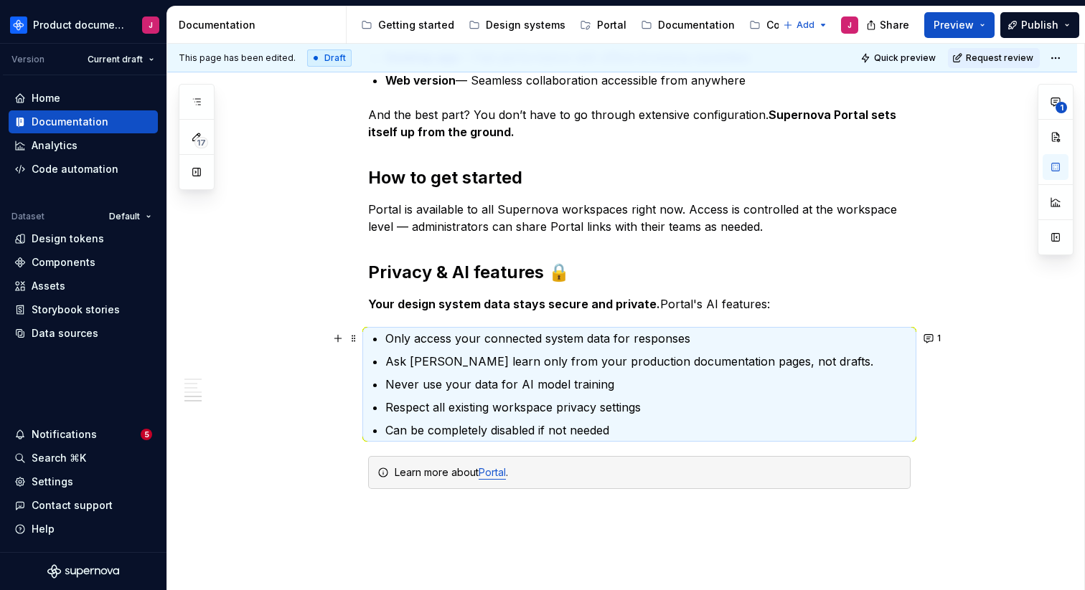
click at [939, 341] on button "1" at bounding box center [933, 339] width 28 height 20
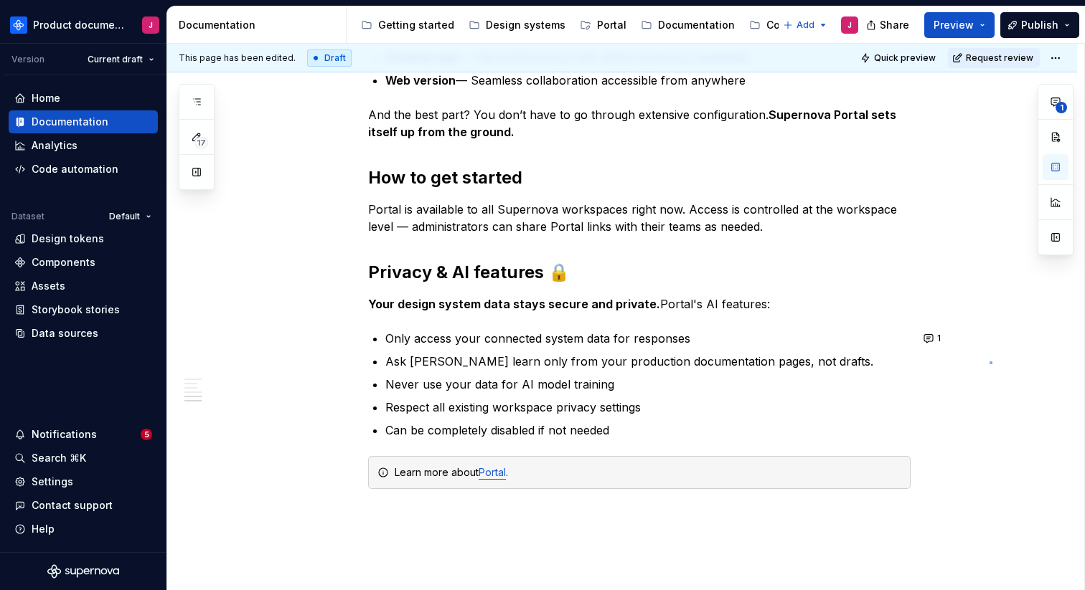
click at [990, 362] on div "**********" at bounding box center [625, 317] width 917 height 547
drag, startPoint x: 611, startPoint y: 357, endPoint x: 745, endPoint y: 357, distance: 134.1
click at [744, 357] on p "Ask [PERSON_NAME] learn only from your production documentation pages, not draf…" at bounding box center [647, 361] width 525 height 17
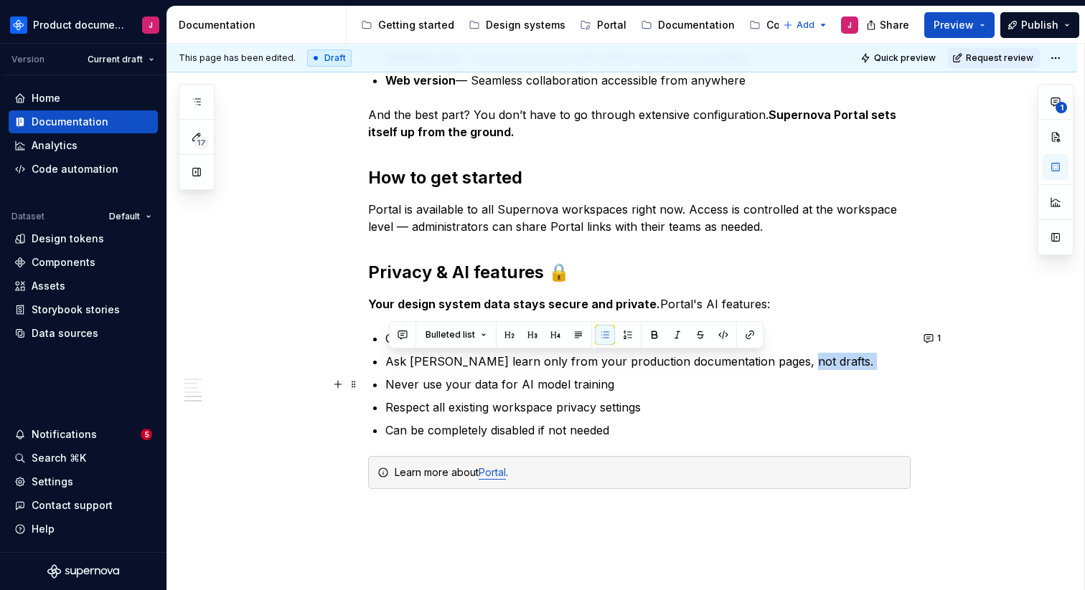
drag, startPoint x: 801, startPoint y: 361, endPoint x: 406, endPoint y: 374, distance: 395.5
click at [410, 374] on ul "Only access your connected system data for responses Ask AI learn only from you…" at bounding box center [647, 384] width 525 height 109
click at [609, 386] on p "Never use your data for AI model training" at bounding box center [647, 384] width 525 height 17
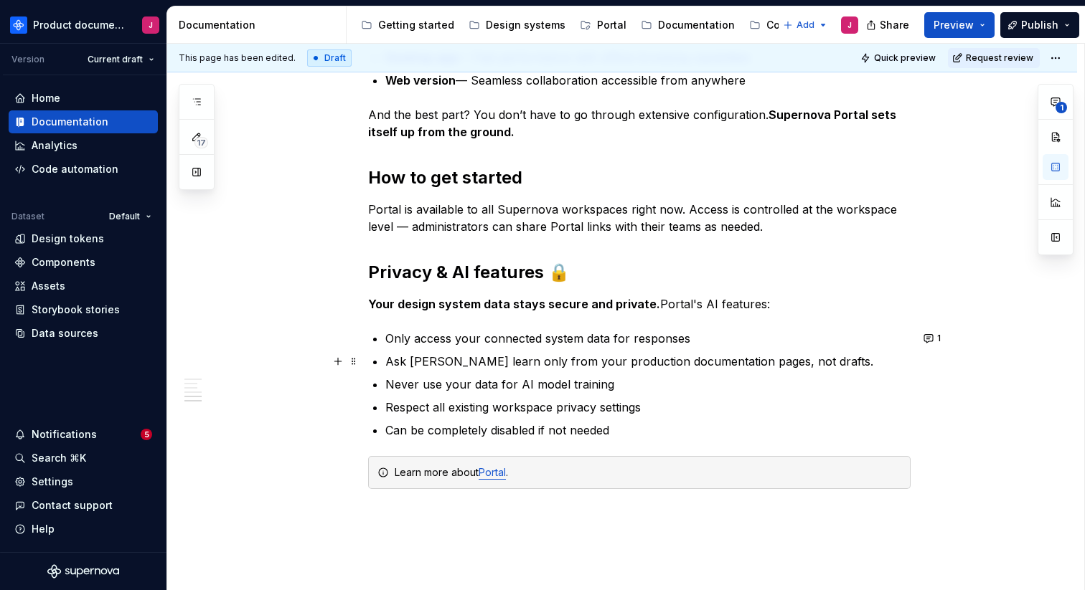
click at [413, 364] on p "Ask [PERSON_NAME] learn only from your production documentation pages, not draf…" at bounding box center [647, 361] width 525 height 17
click at [354, 362] on span at bounding box center [353, 362] width 11 height 20
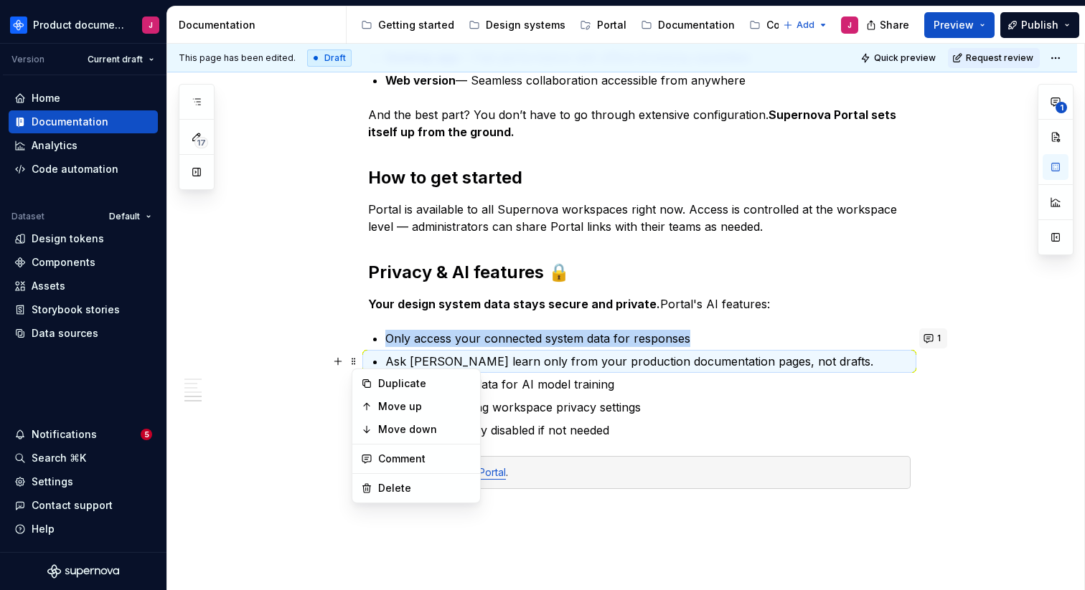
click at [932, 336] on button "1" at bounding box center [933, 339] width 28 height 20
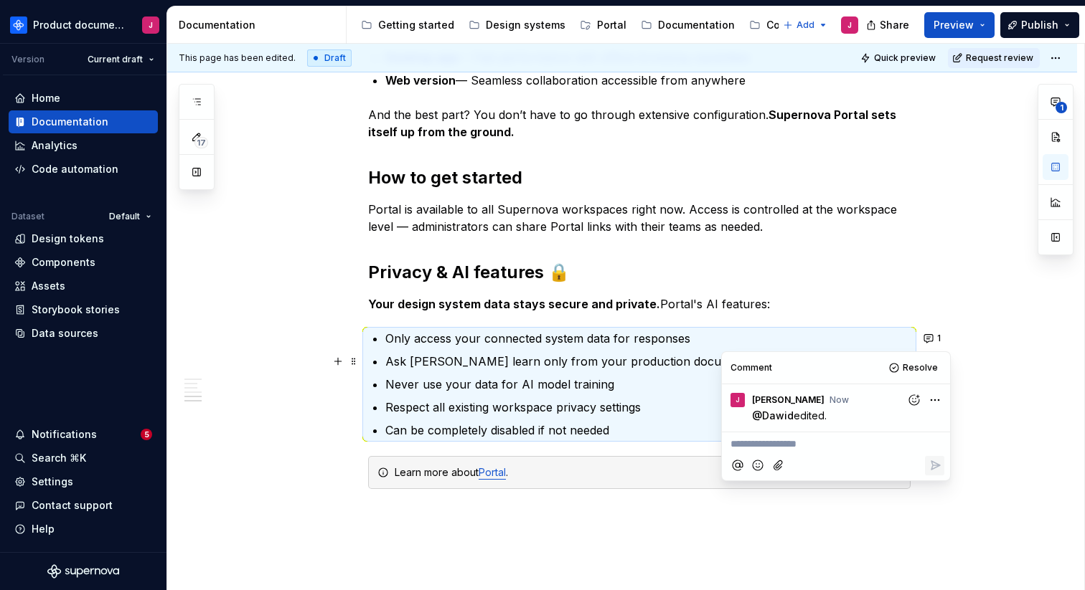
click at [849, 418] on p "@ Dawid edited." at bounding box center [839, 415] width 175 height 15
click at [928, 372] on span "Resolve" at bounding box center [919, 367] width 35 height 11
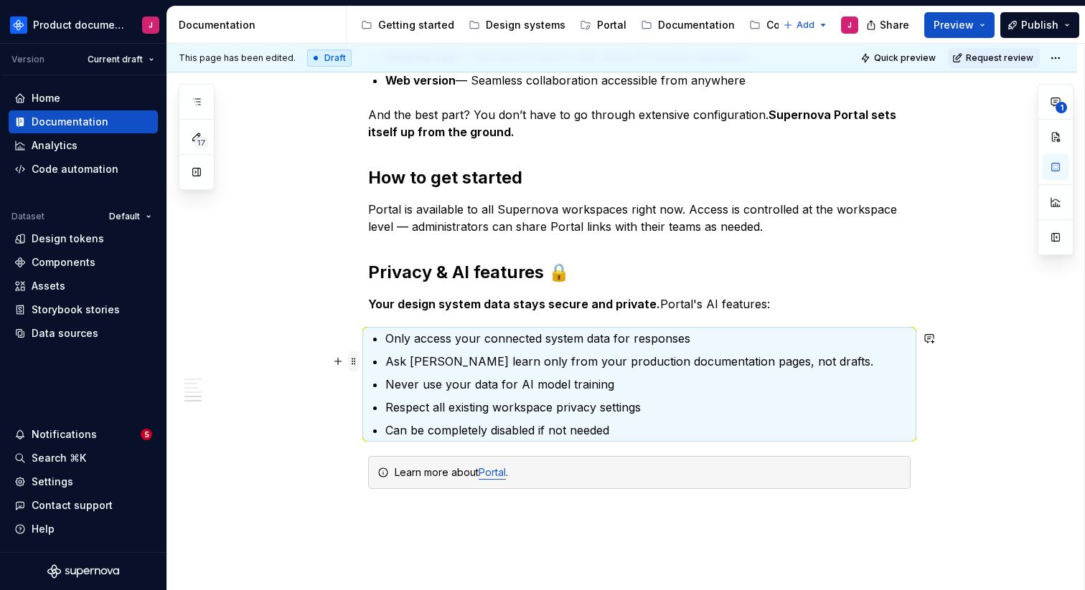
click at [355, 361] on span at bounding box center [353, 362] width 11 height 20
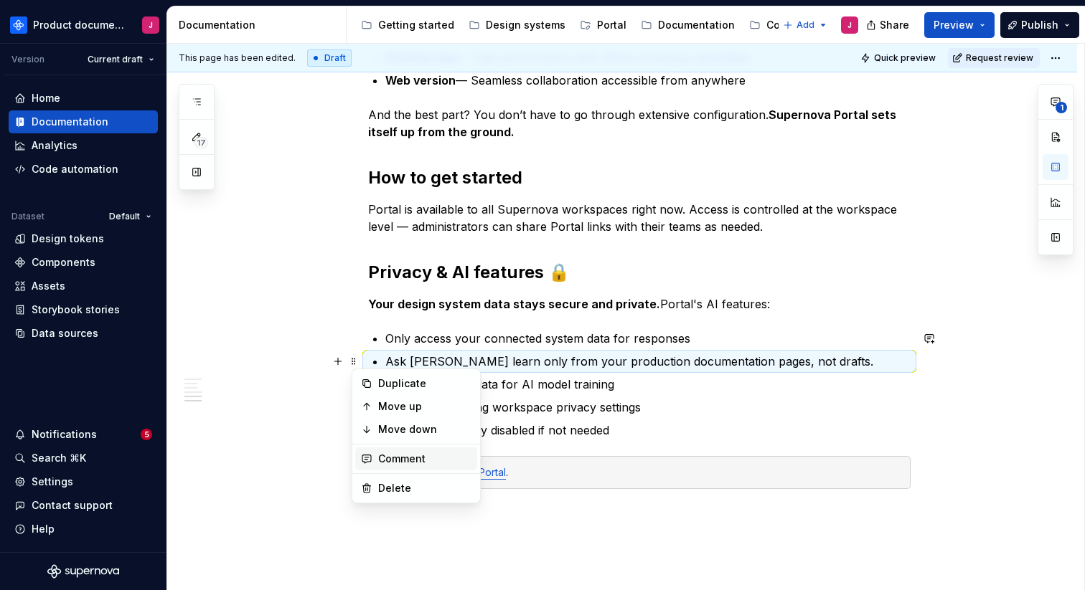
click at [410, 458] on div "Comment" at bounding box center [424, 459] width 93 height 14
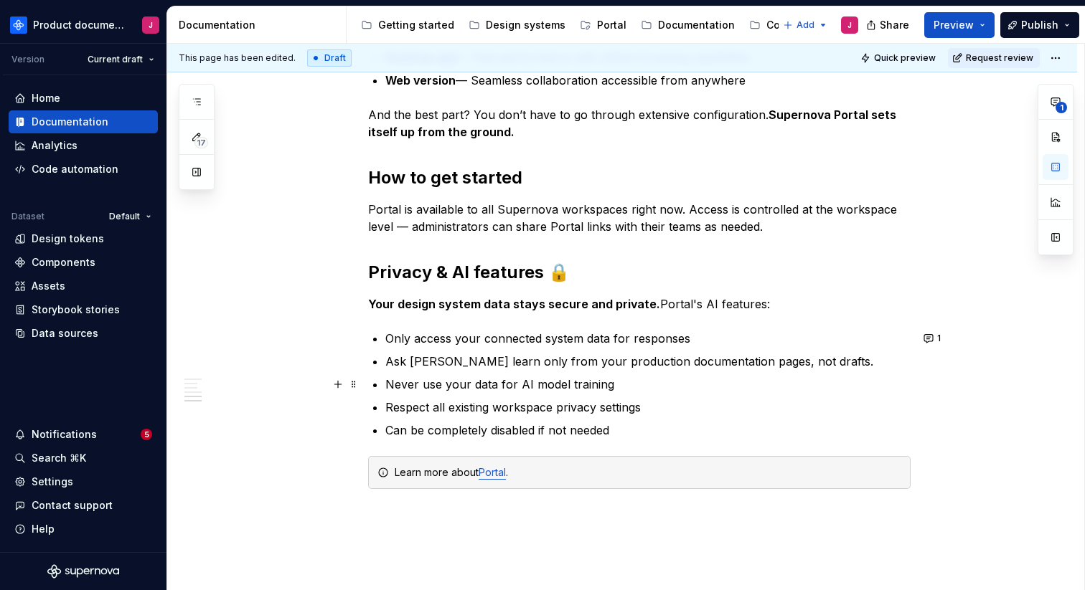
click at [776, 389] on p "Never use your data for AI model training" at bounding box center [647, 384] width 525 height 17
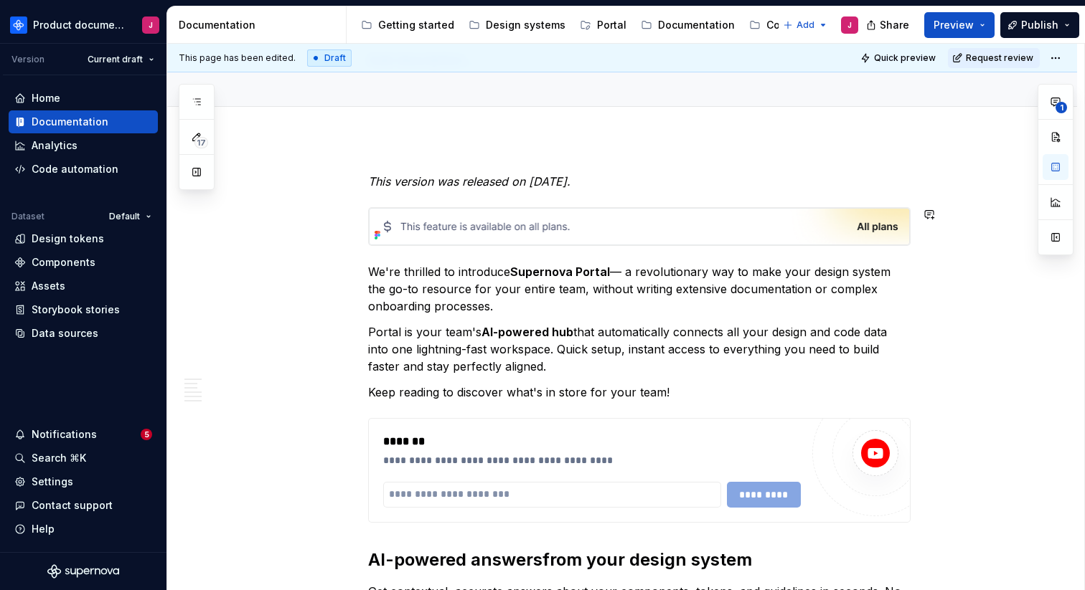
scroll to position [0, 0]
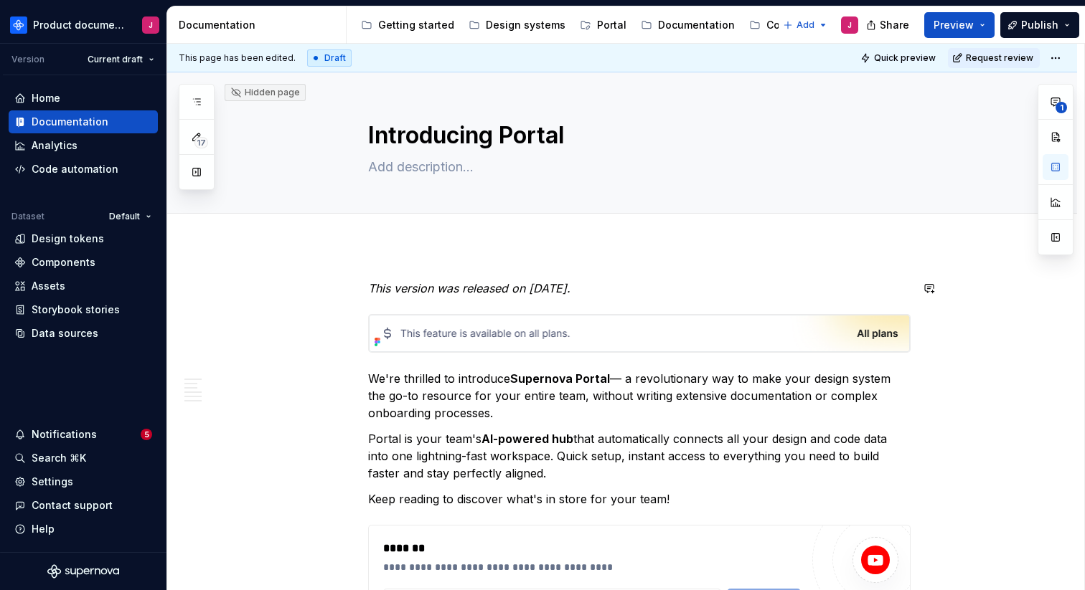
type textarea "*"
